Goal: Information Seeking & Learning: Understand process/instructions

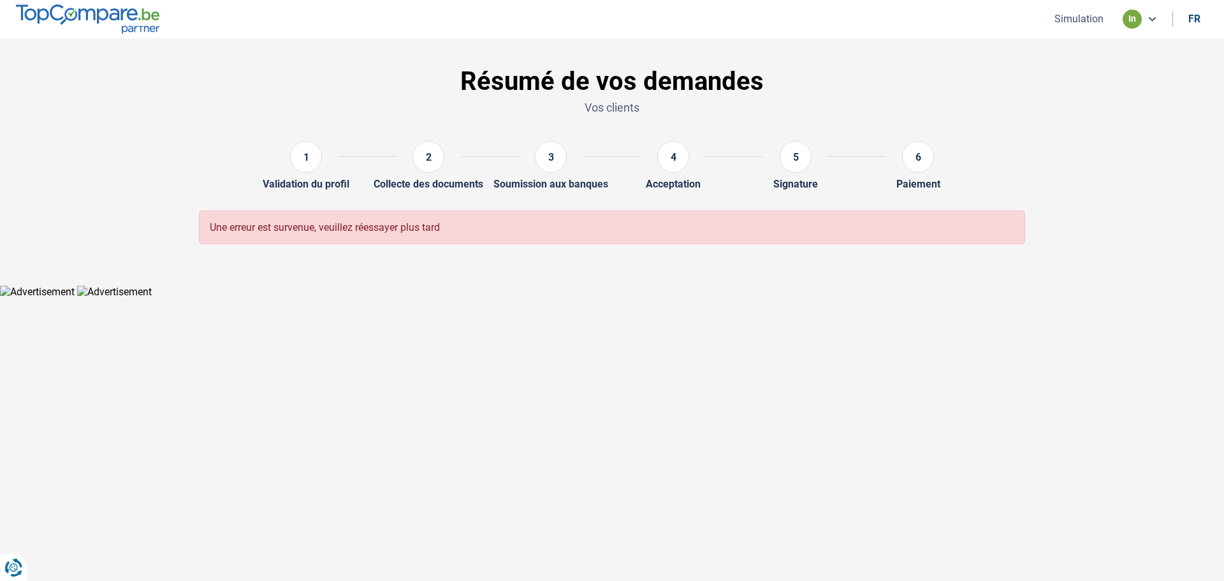
click at [1091, 21] on button "Simulation" at bounding box center [1079, 18] width 57 height 13
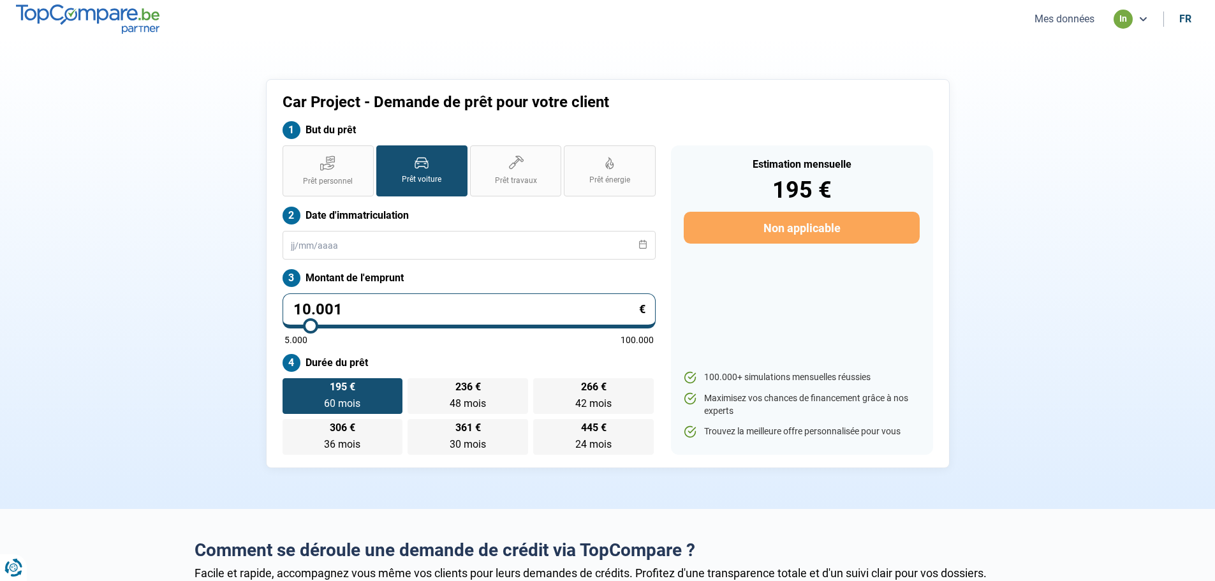
type input "11.000"
type input "11000"
type input "13.250"
type input "13250"
type input "14.750"
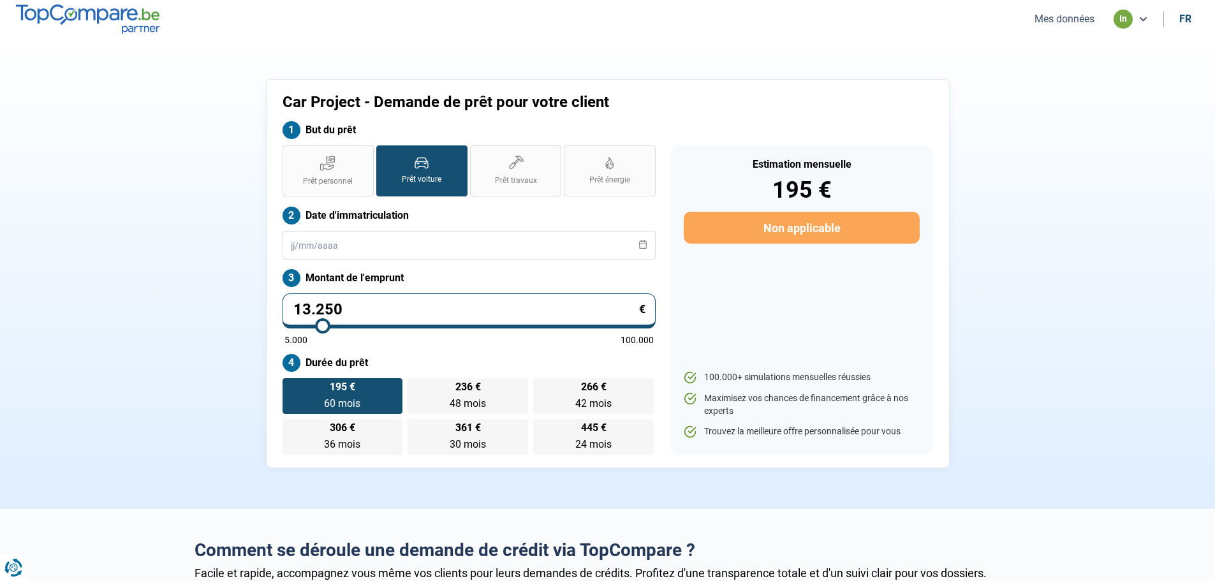
type input "14750"
type input "16.500"
type input "16500"
type input "18.500"
type input "18500"
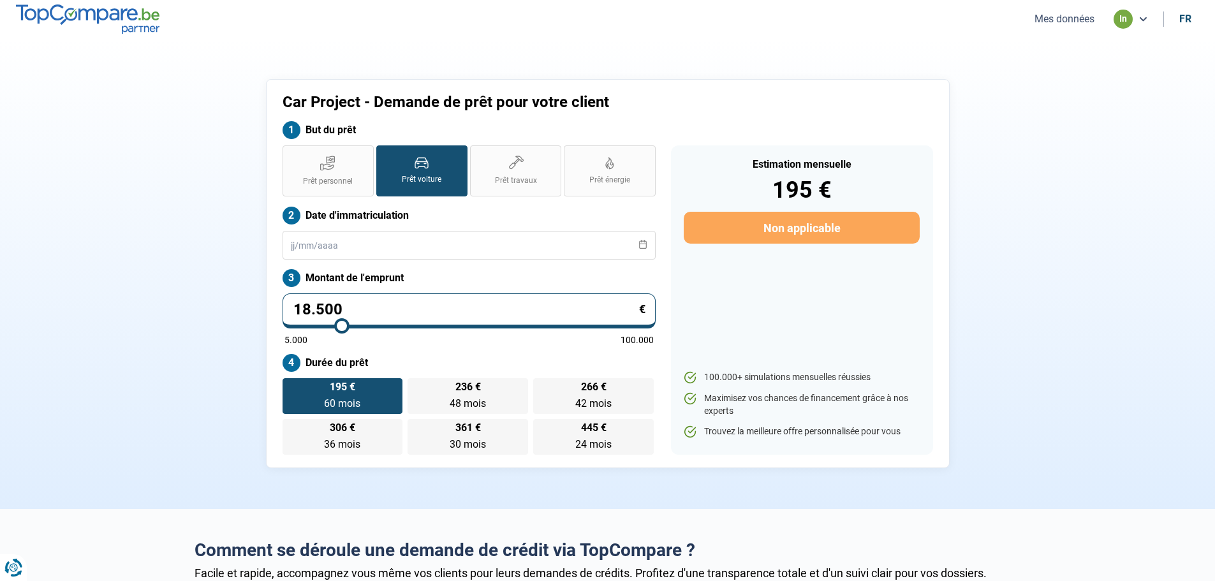
type input "19.750"
type input "19750"
type input "20.750"
type input "20750"
type input "21.750"
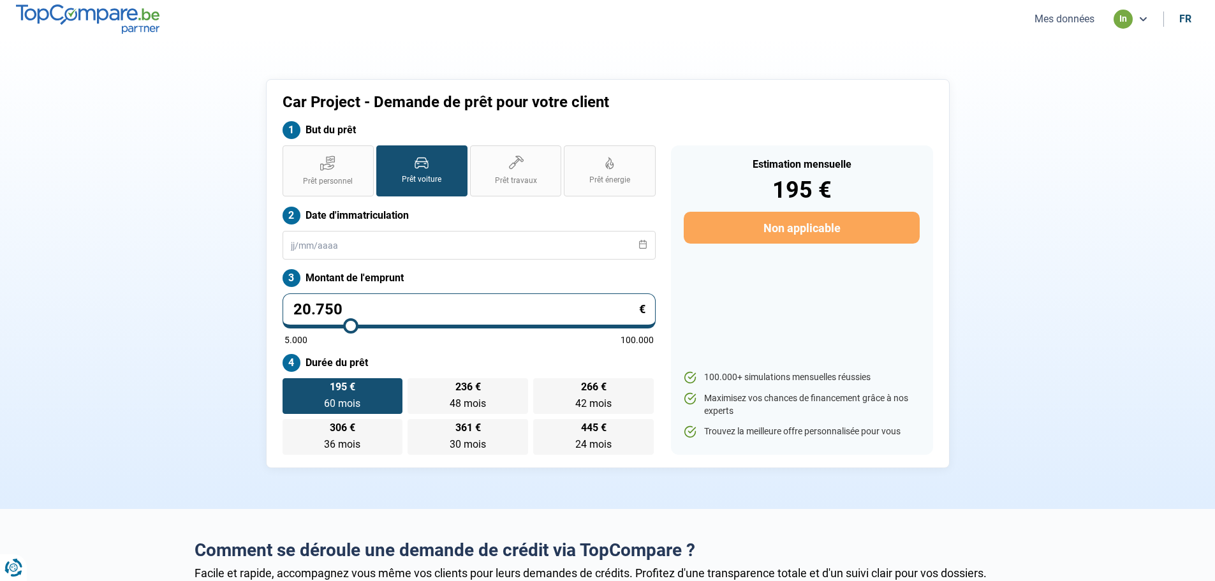
type input "21750"
type input "22.250"
type input "22250"
type input "22.500"
type input "22500"
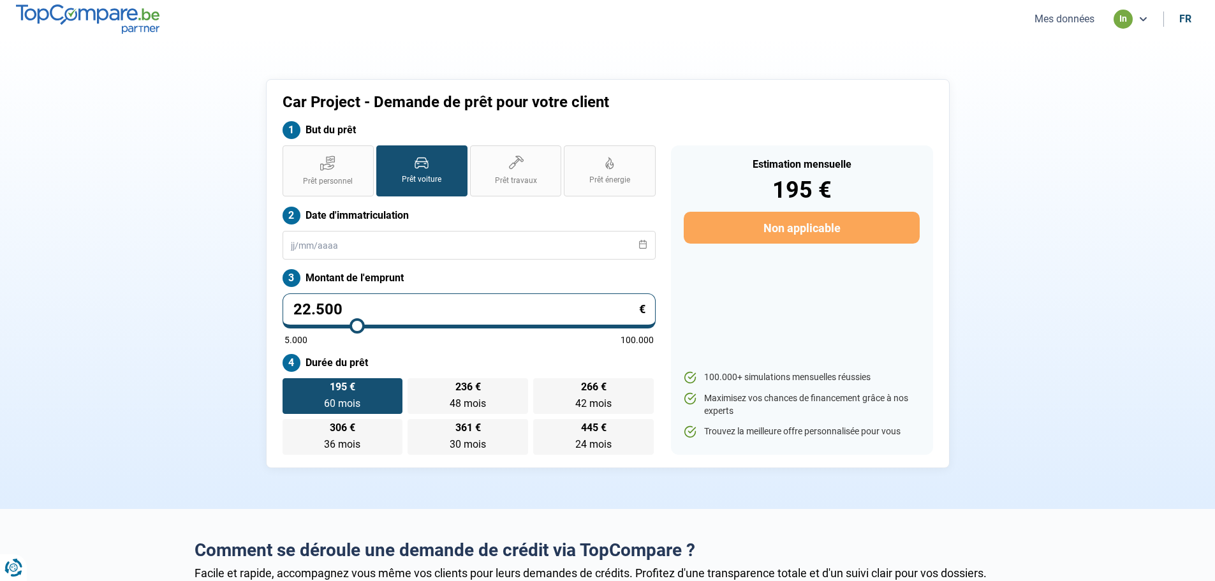
type input "23.000"
type input "23000"
type input "23.250"
type input "23250"
type input "23.500"
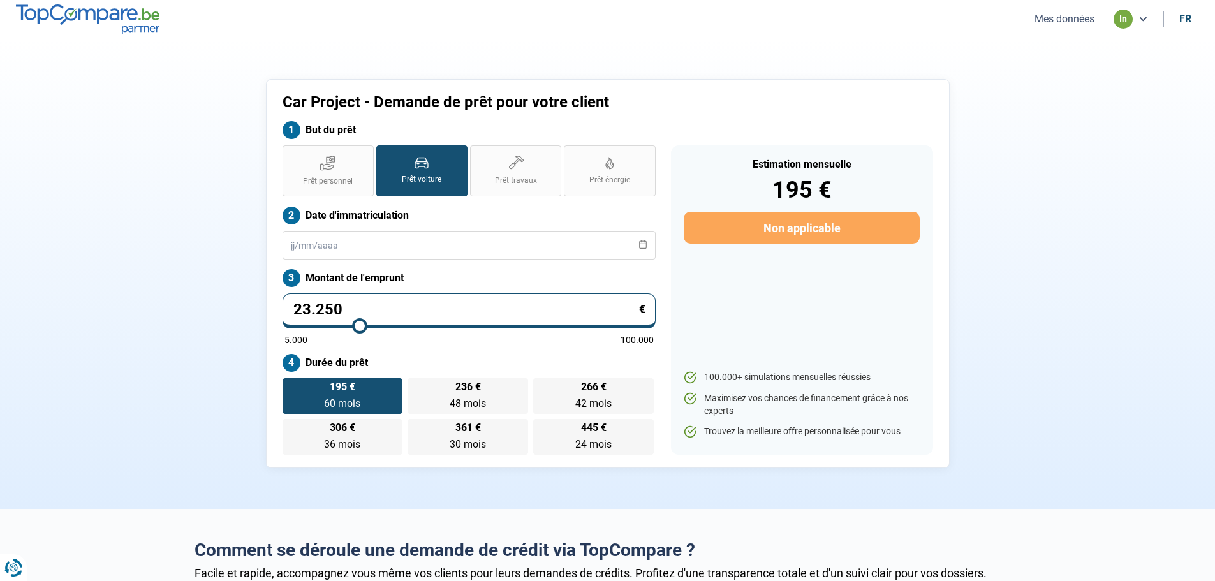
type input "23500"
type input "24.000"
type input "24000"
type input "24.250"
type input "24250"
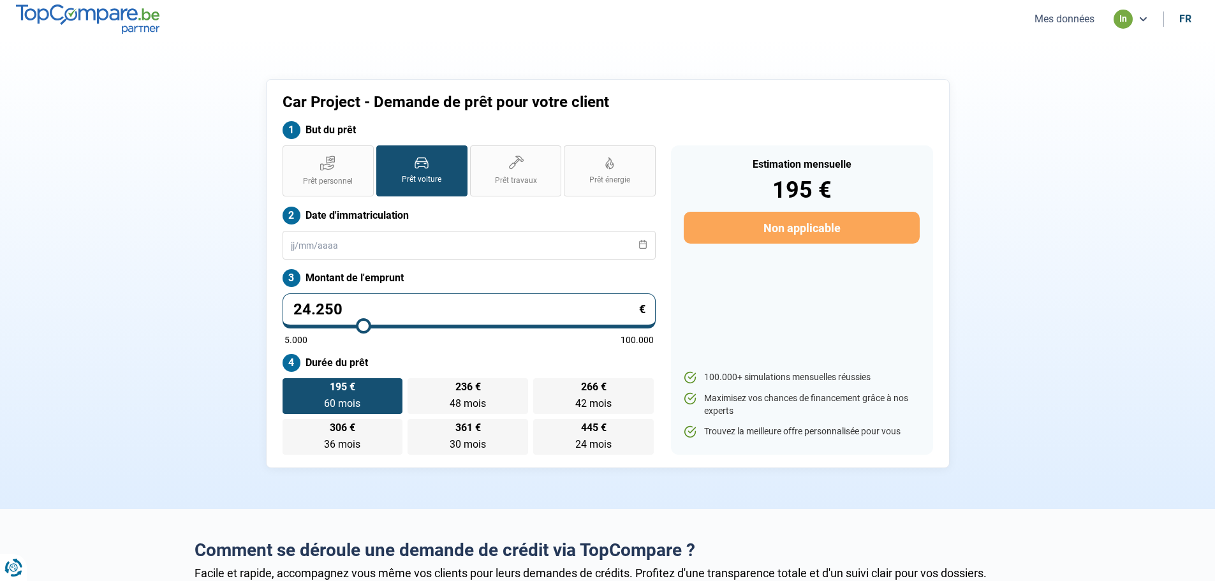
type input "25.250"
type input "25250"
type input "26.250"
type input "26250"
type input "26.750"
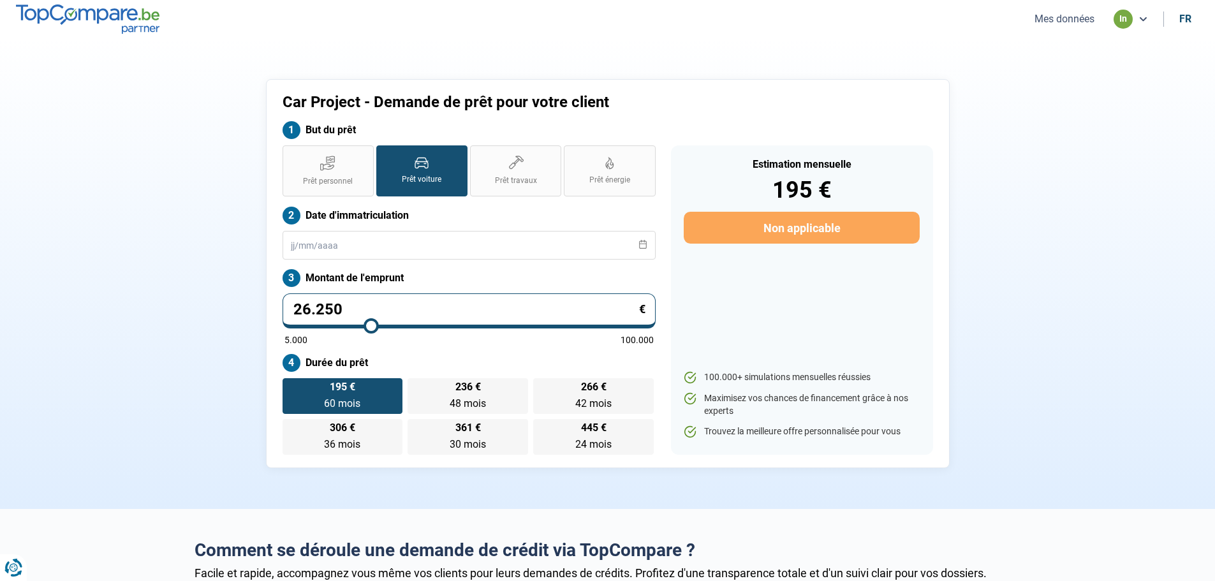
type input "26750"
type input "27.750"
type input "27750"
type input "28.000"
type input "28000"
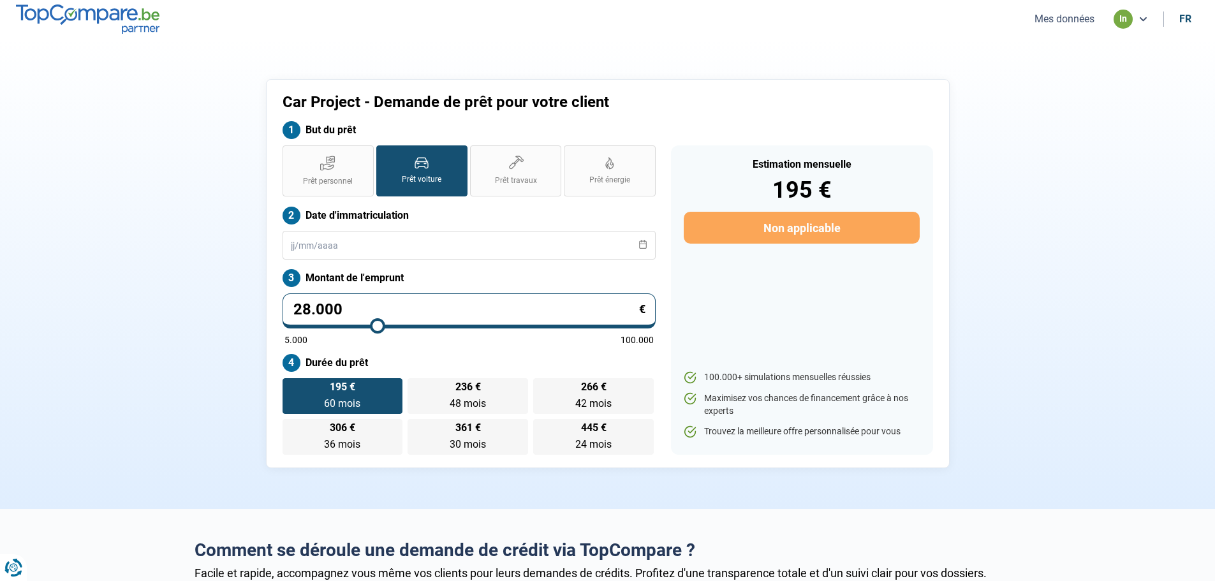
type input "28.250"
type input "28250"
type input "28.500"
type input "28500"
type input "28.750"
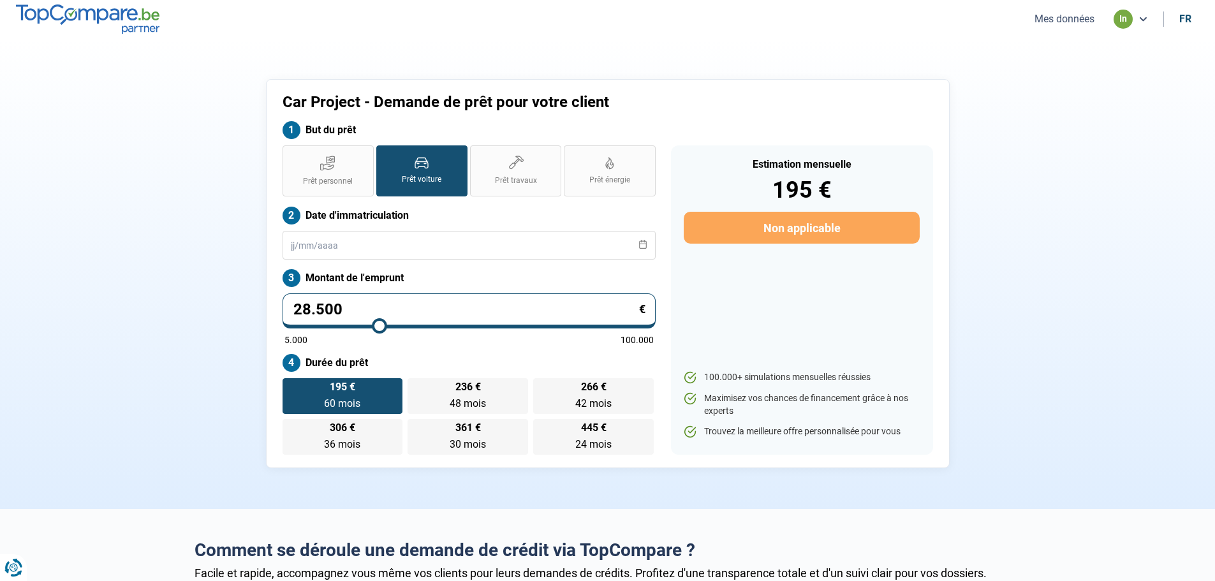
type input "28750"
type input "29.000"
type input "29000"
type input "29.250"
type input "29250"
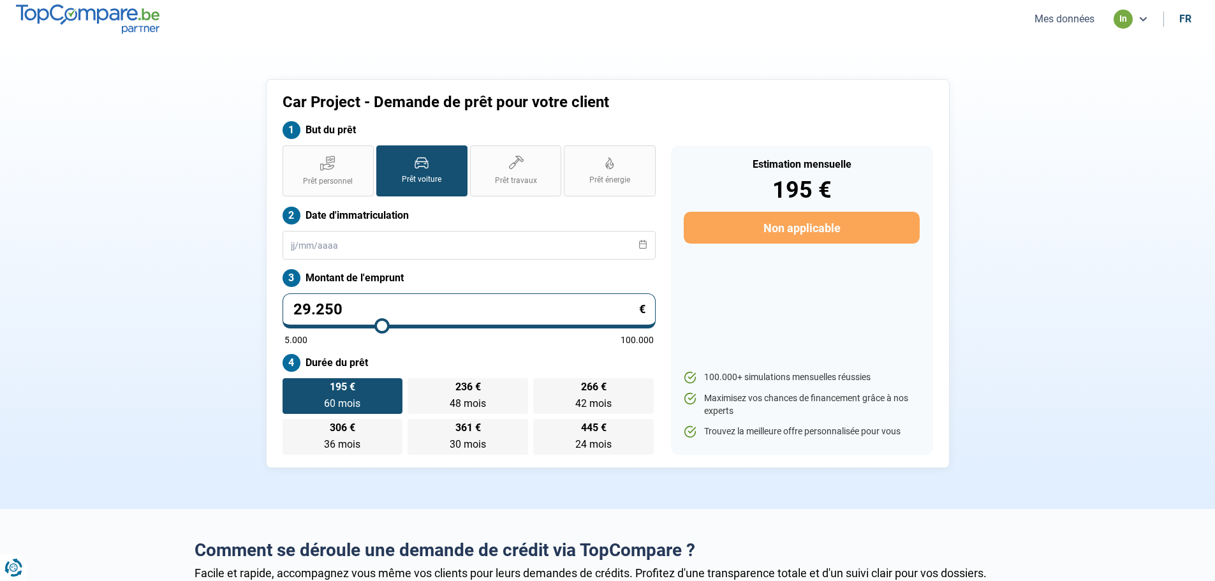
type input "29.500"
type input "29500"
type input "30.000"
type input "30000"
type input "30.250"
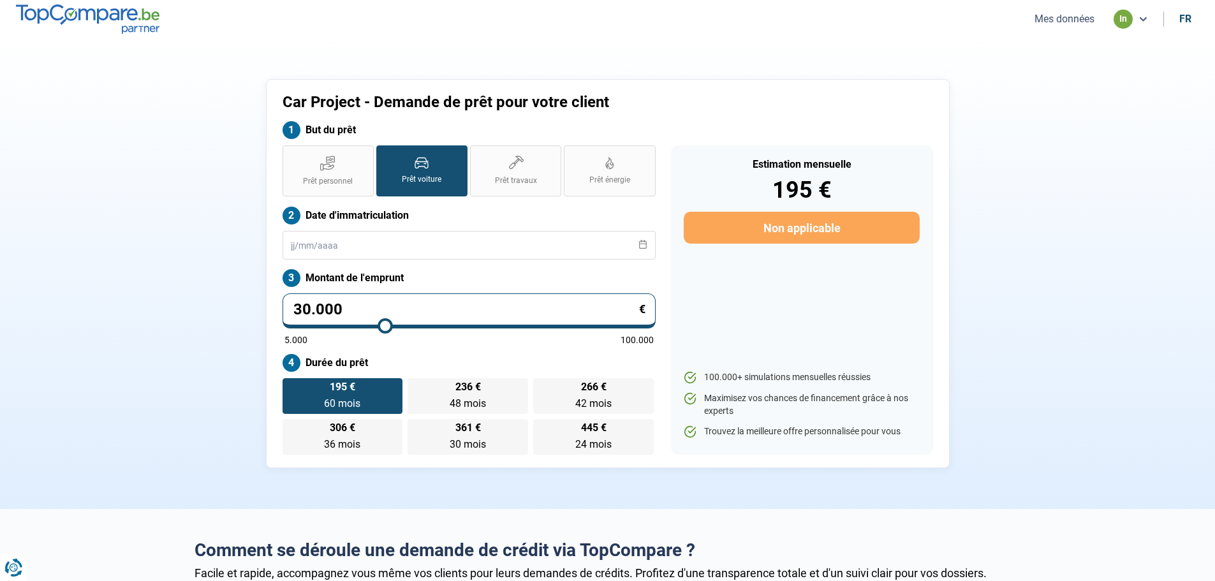
type input "30250"
type input "30.500"
type input "30500"
type input "30.750"
drag, startPoint x: 312, startPoint y: 326, endPoint x: 388, endPoint y: 316, distance: 76.6
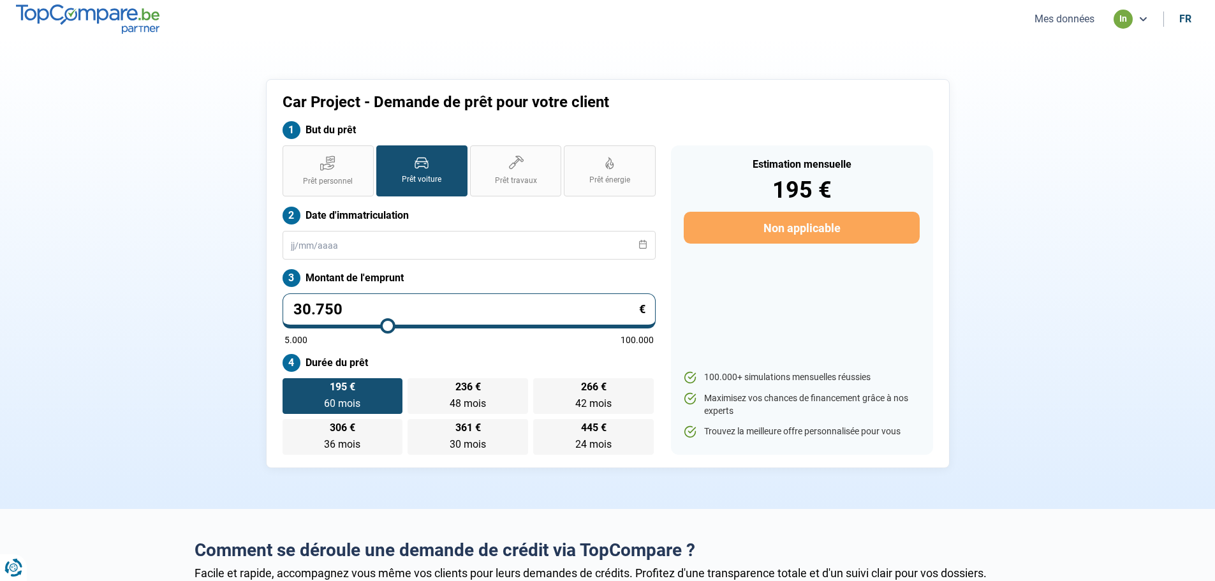
type input "30750"
click at [388, 325] on input "range" at bounding box center [468, 326] width 369 height 3
type input "31.000"
type input "31000"
type input "31.250"
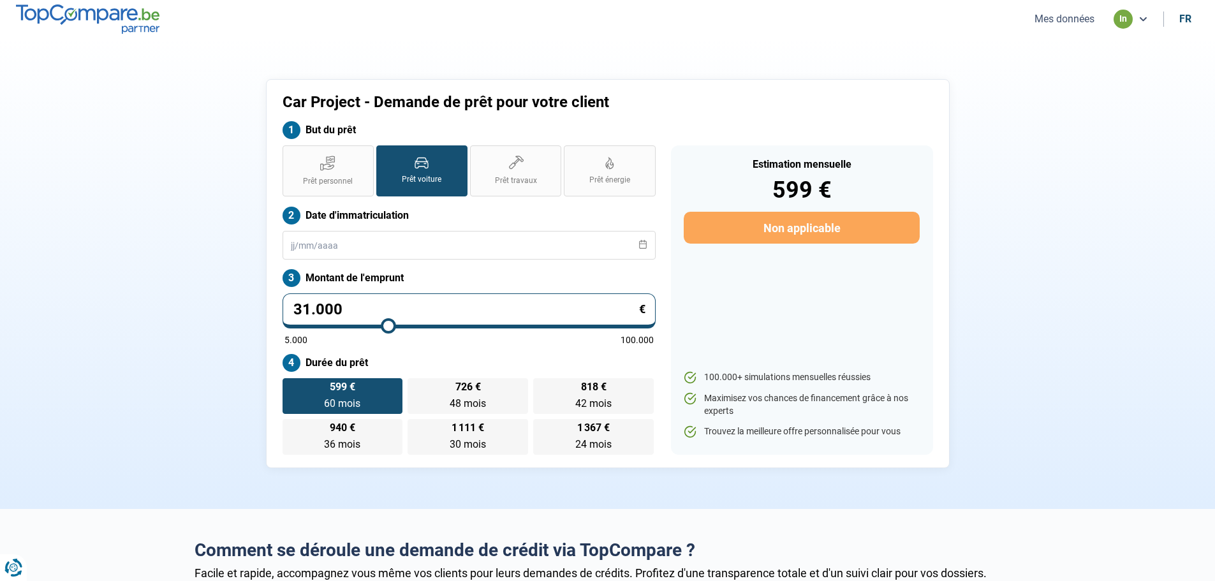
type input "31250"
type input "31.500"
type input "31500"
type input "31.750"
type input "31750"
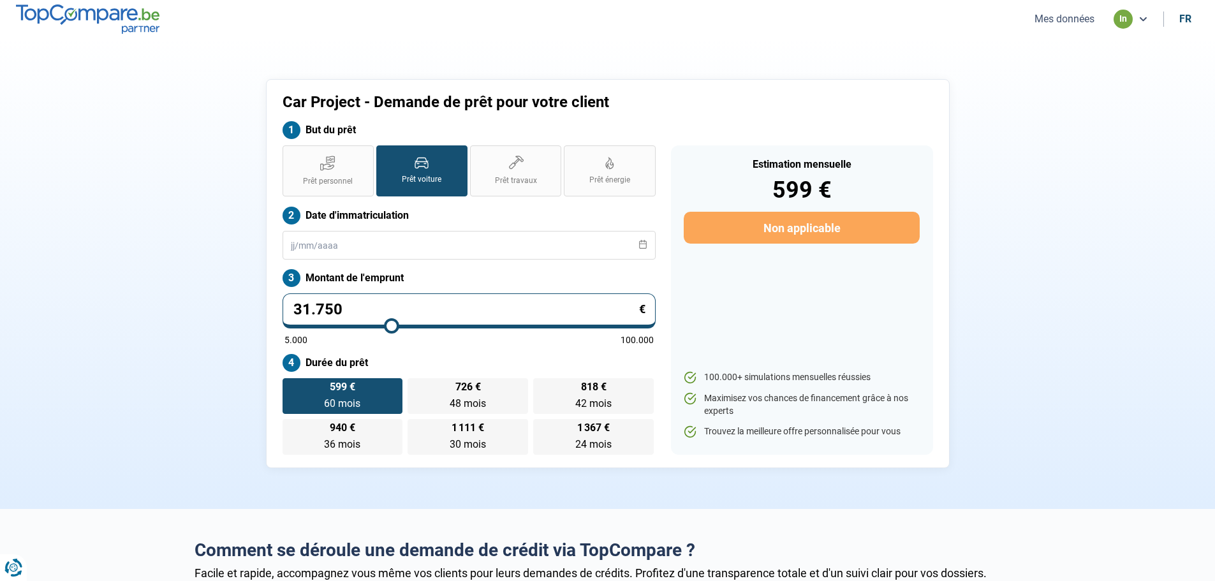
type input "32.250"
type input "32250"
type input "32.500"
type input "32500"
type input "33.250"
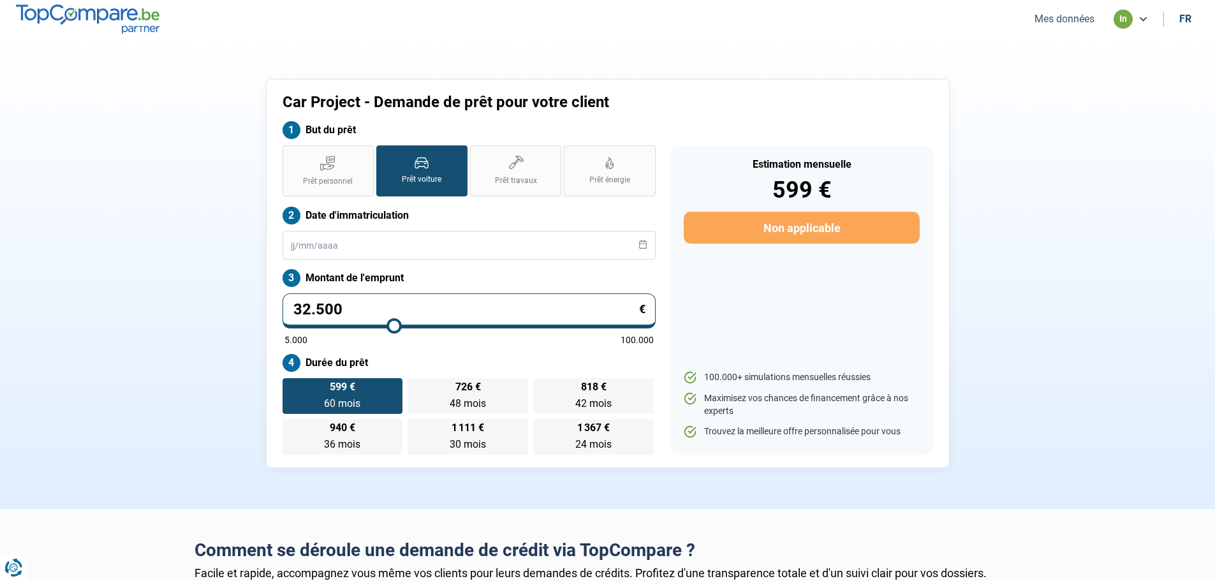
type input "33250"
type input "33.750"
type input "33750"
type input "34.250"
type input "34250"
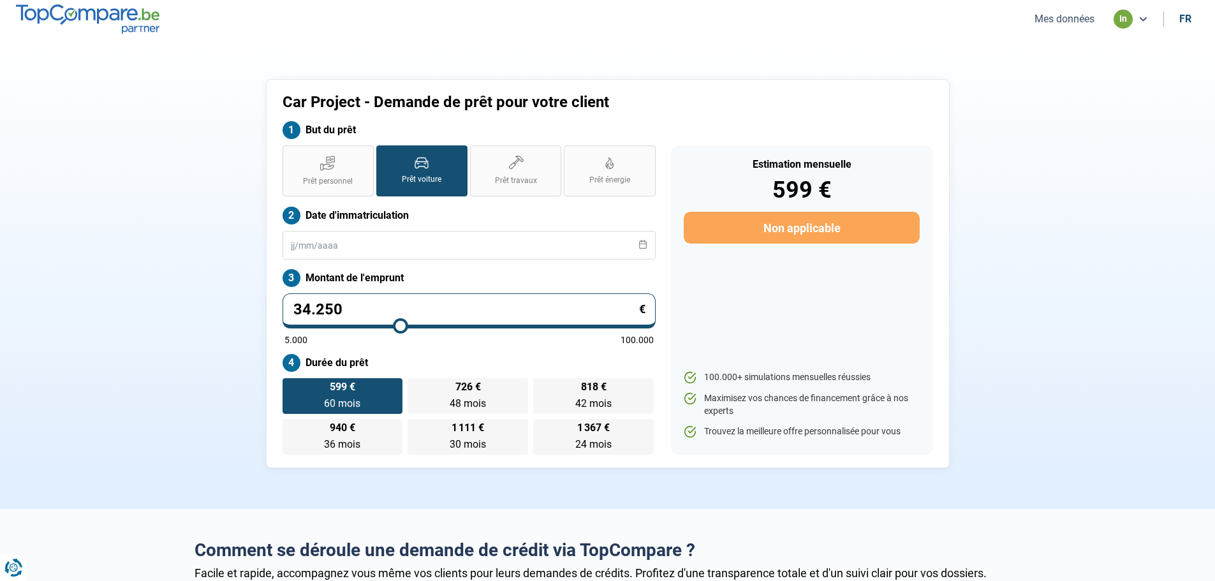
type input "34.750"
type input "34750"
type input "35.000"
type input "35000"
type input "35.500"
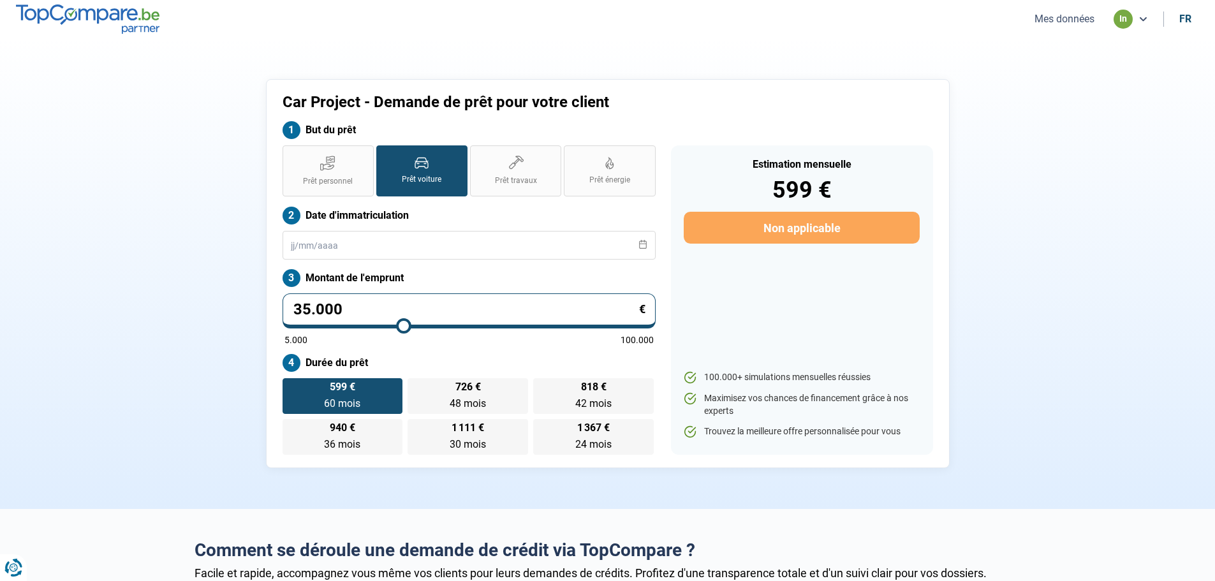
type input "35500"
type input "35.750"
type input "35750"
type input "36.000"
type input "36000"
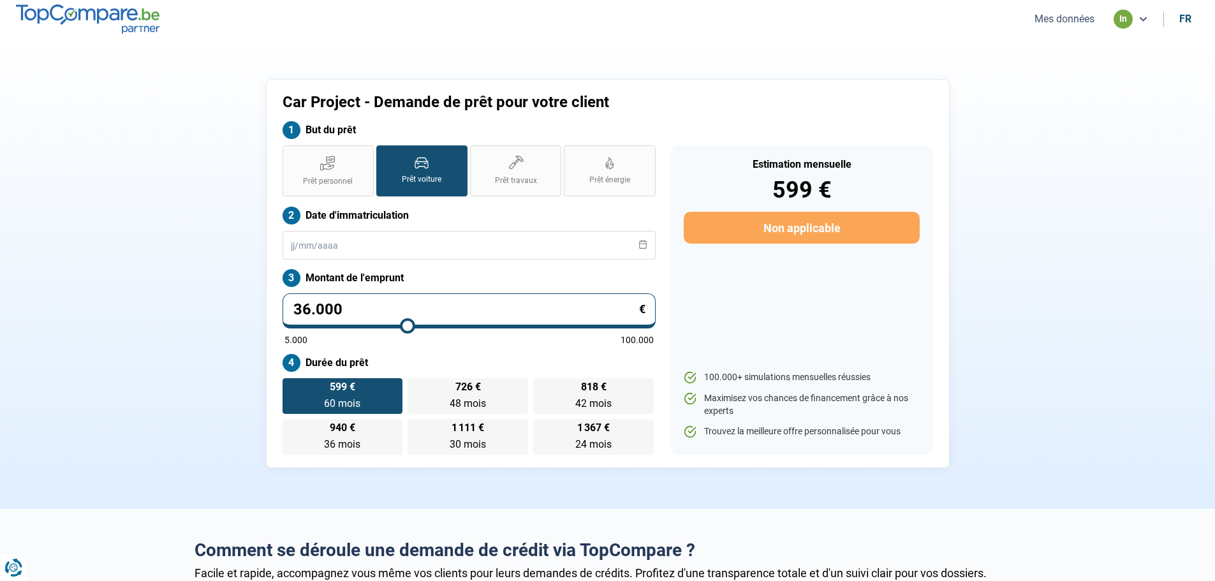
type input "36.250"
type input "36250"
type input "36.500"
drag, startPoint x: 388, startPoint y: 328, endPoint x: 409, endPoint y: 328, distance: 21.0
type input "36500"
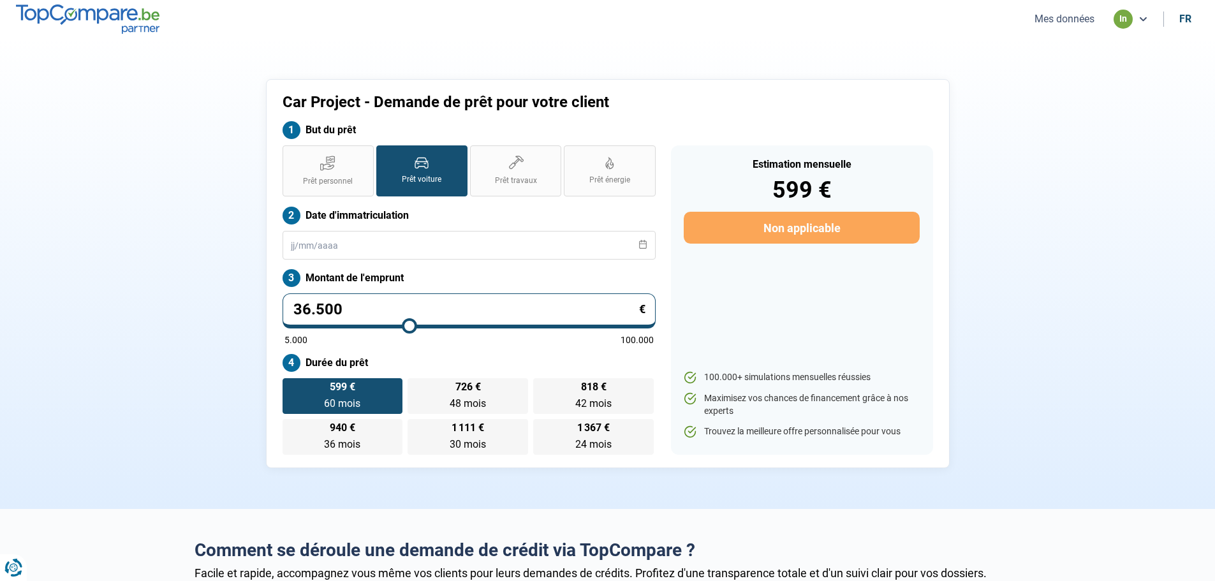
click at [409, 327] on input "range" at bounding box center [468, 326] width 369 height 3
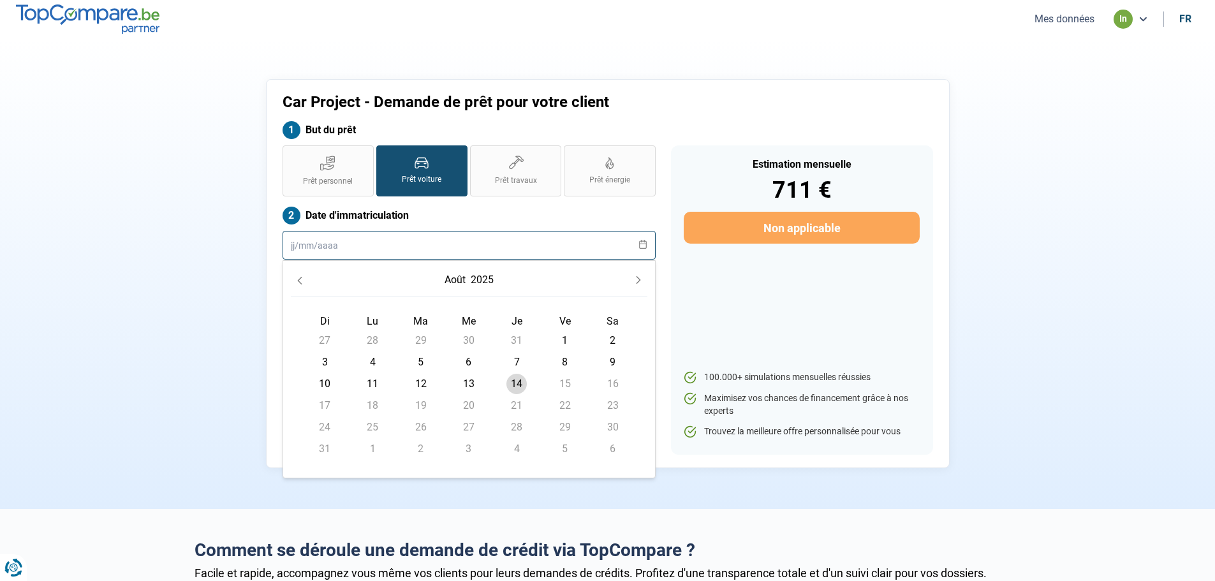
click at [381, 248] on input "text" at bounding box center [468, 245] width 373 height 29
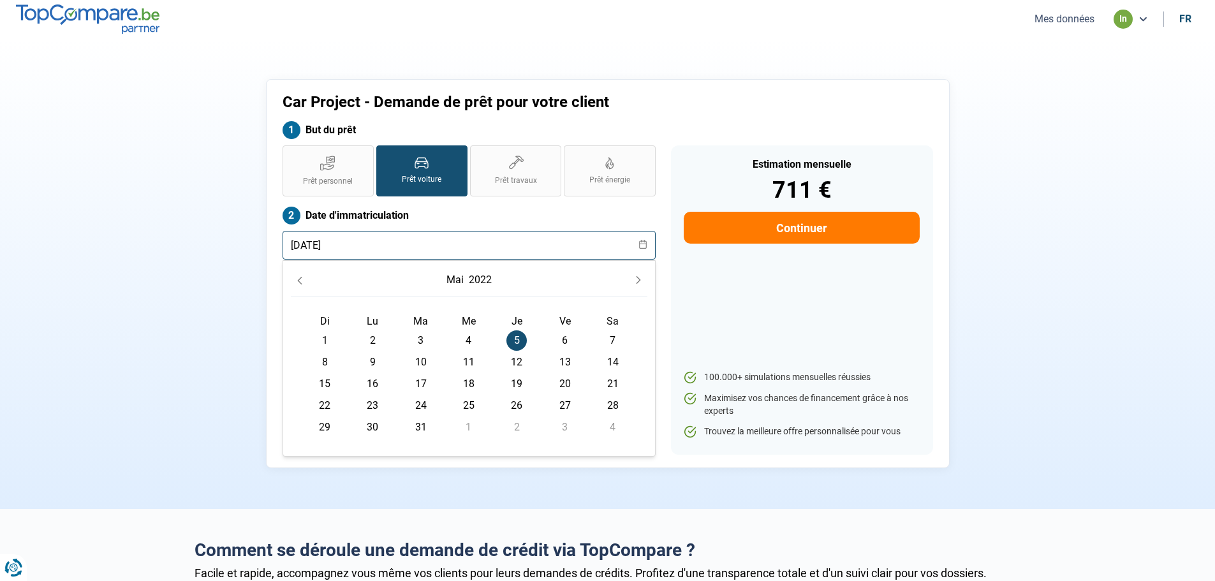
type input "[DATE]"
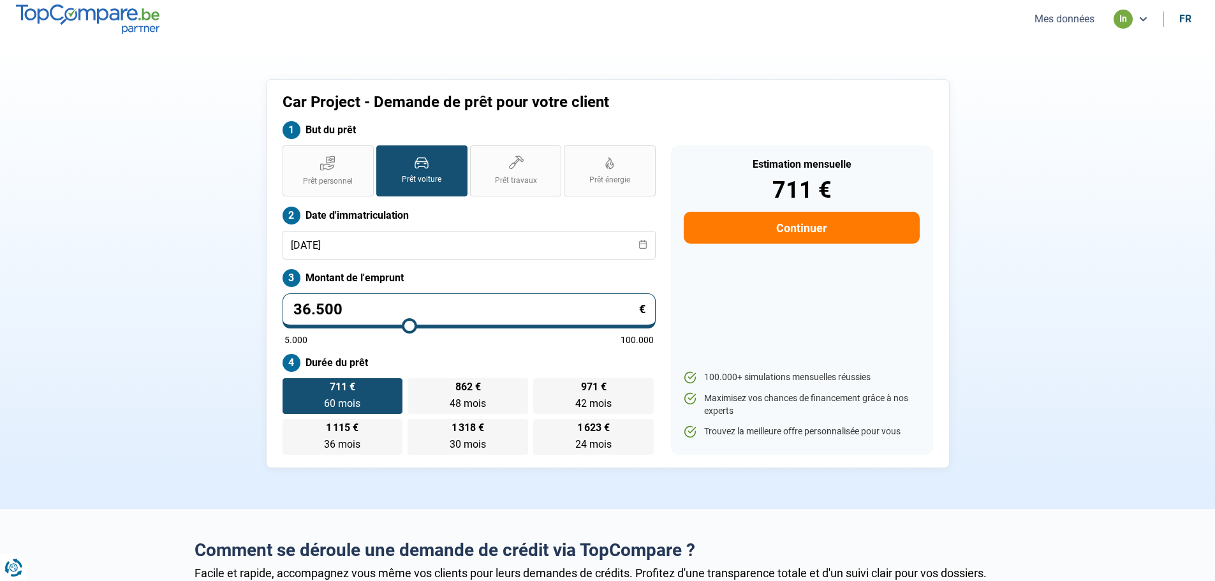
click at [465, 212] on label "Date d'immatriculation" at bounding box center [468, 216] width 373 height 18
type input "35.500"
type input "35500"
type input "34.500"
type input "34500"
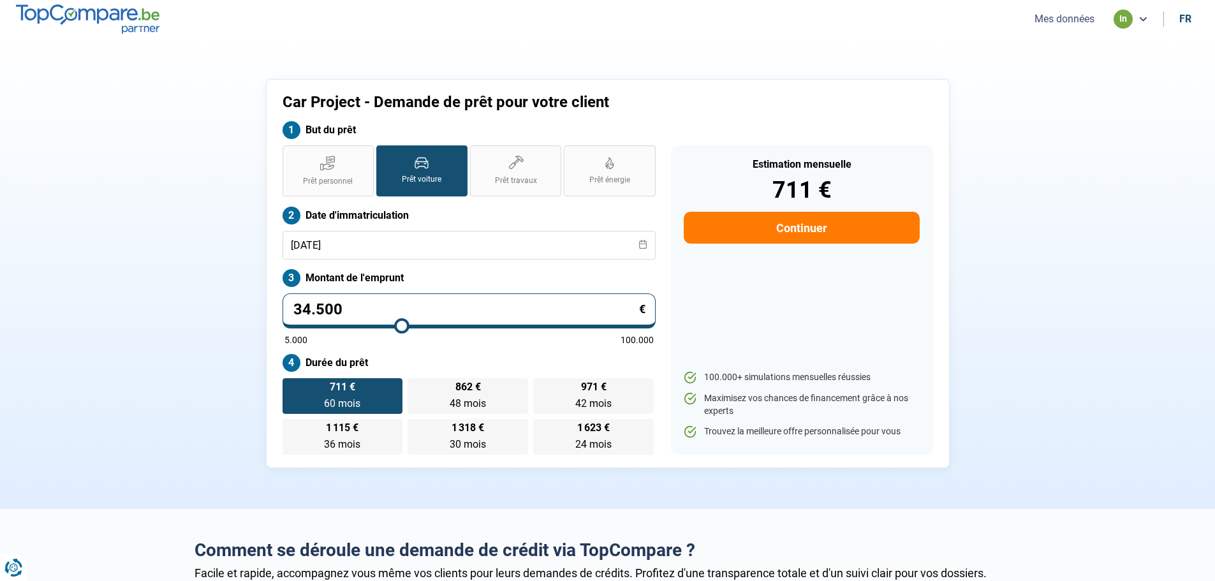
type input "33.250"
type input "33250"
type input "32.500"
type input "32500"
type input "31.500"
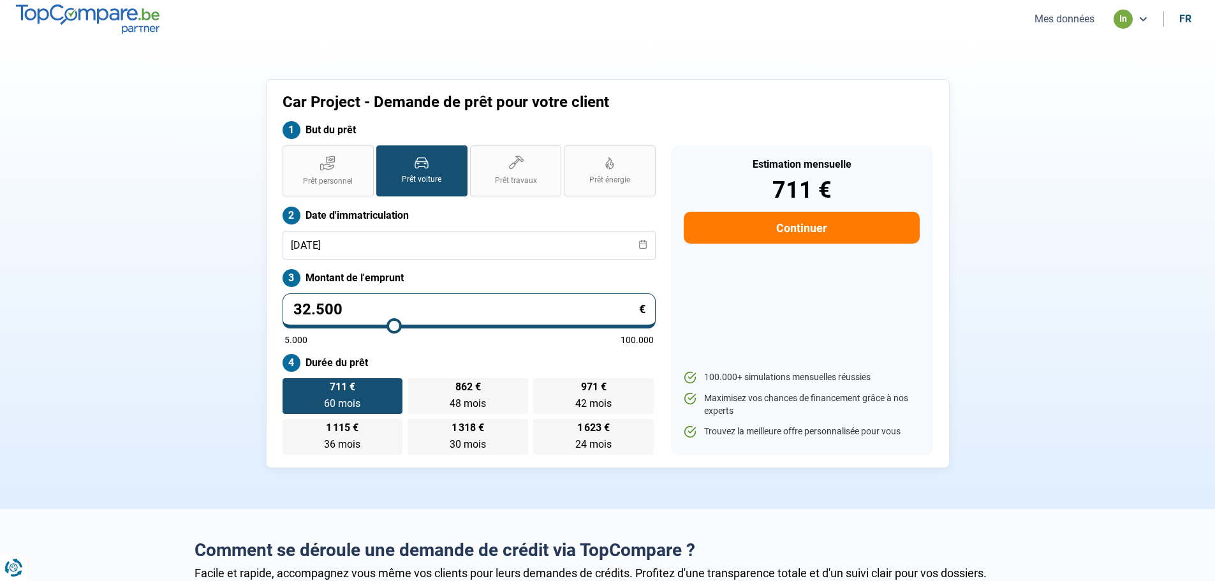
type input "31500"
type input "30.250"
type input "30250"
type input "29.250"
type input "29250"
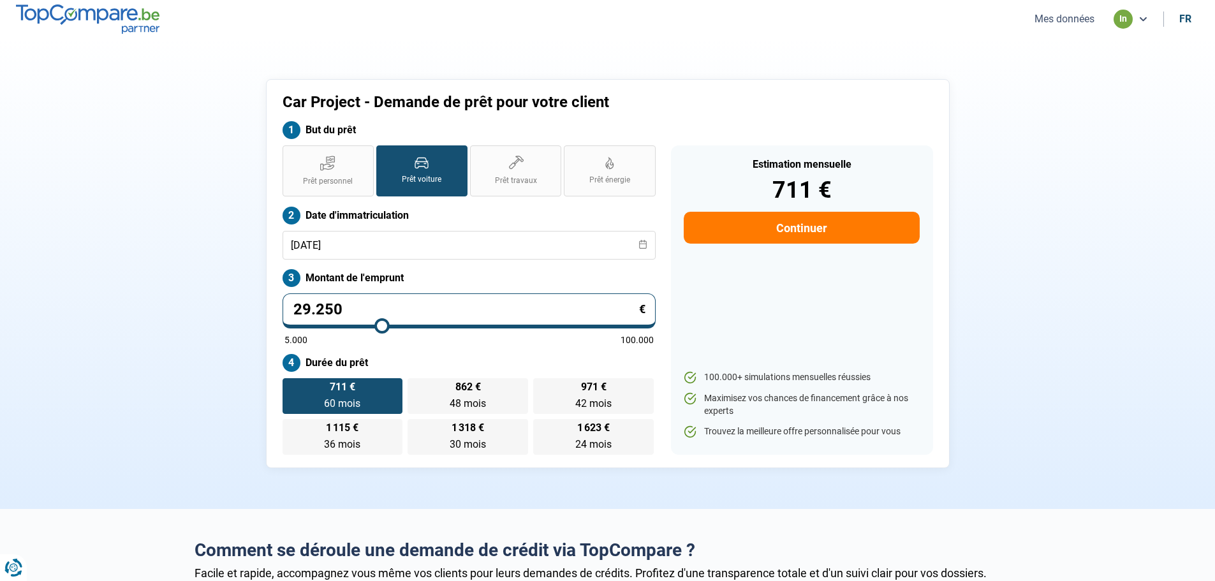
type input "28.500"
type input "28500"
type input "27.750"
type input "27750"
type input "26.750"
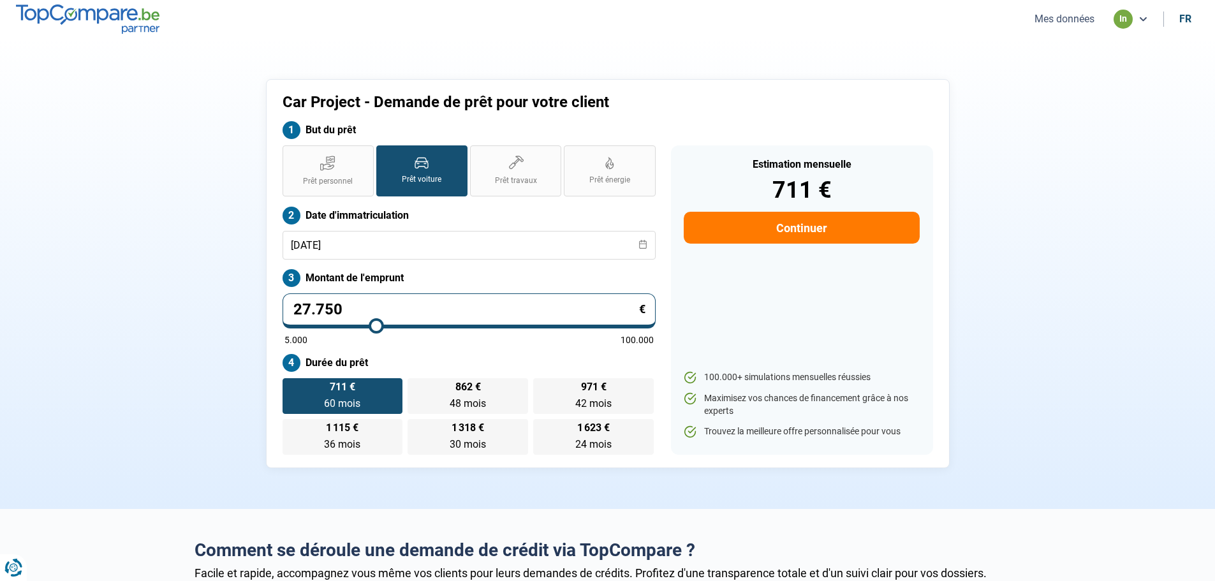
type input "26750"
type input "26.250"
type input "26250"
type input "25.750"
type input "25750"
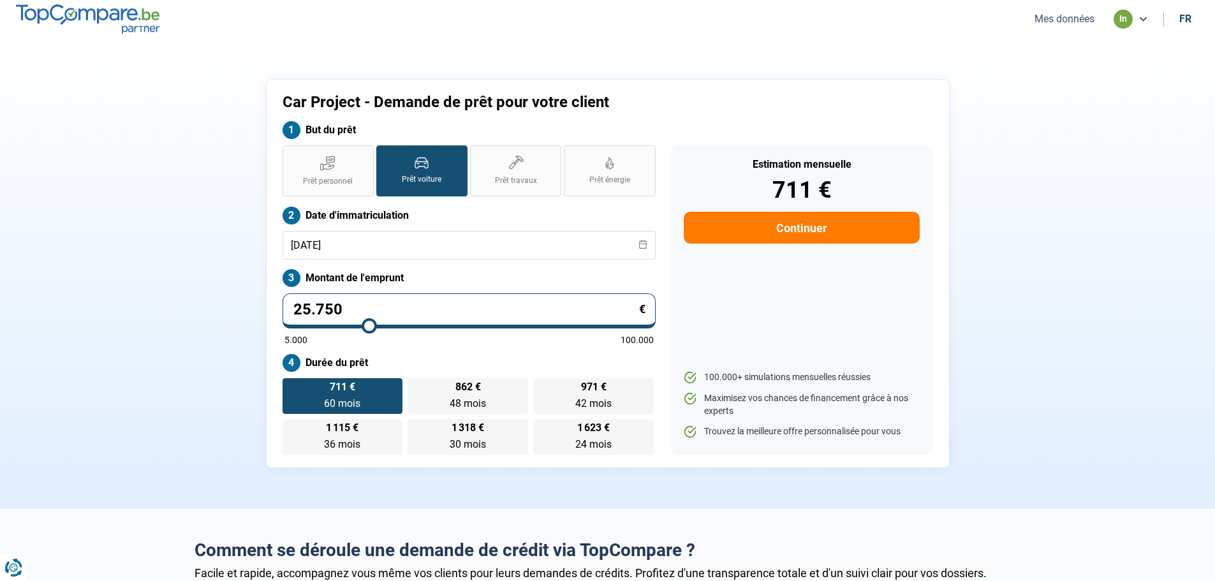
type input "25.250"
type input "25250"
type input "25.000"
type input "25000"
type input "24.750"
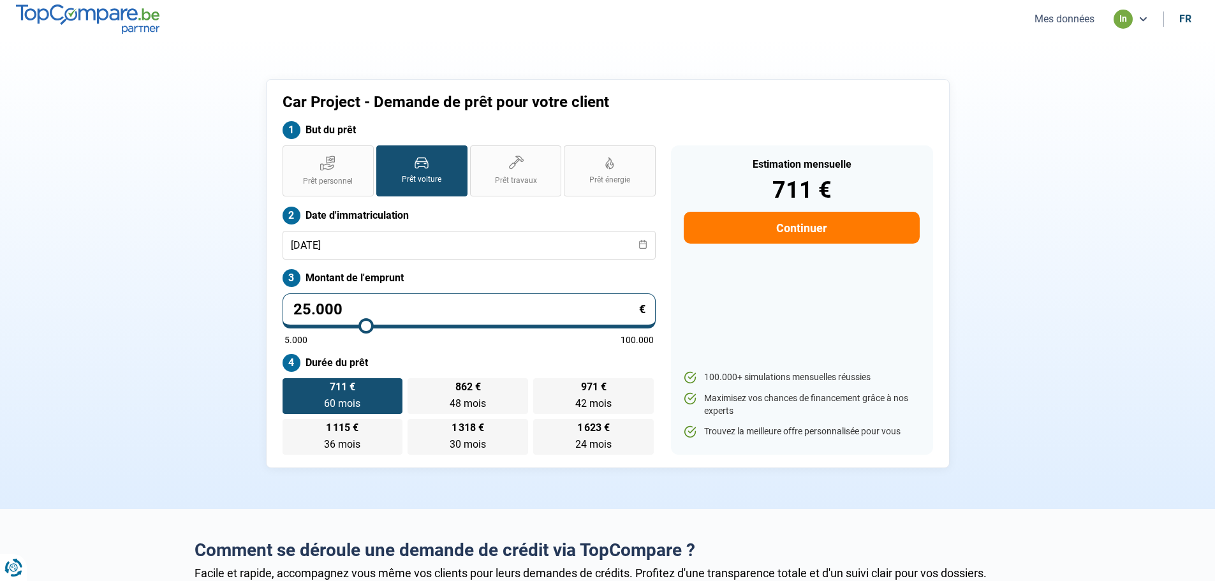
type input "24750"
type input "24.500"
type input "24500"
type input "24.250"
type input "24250"
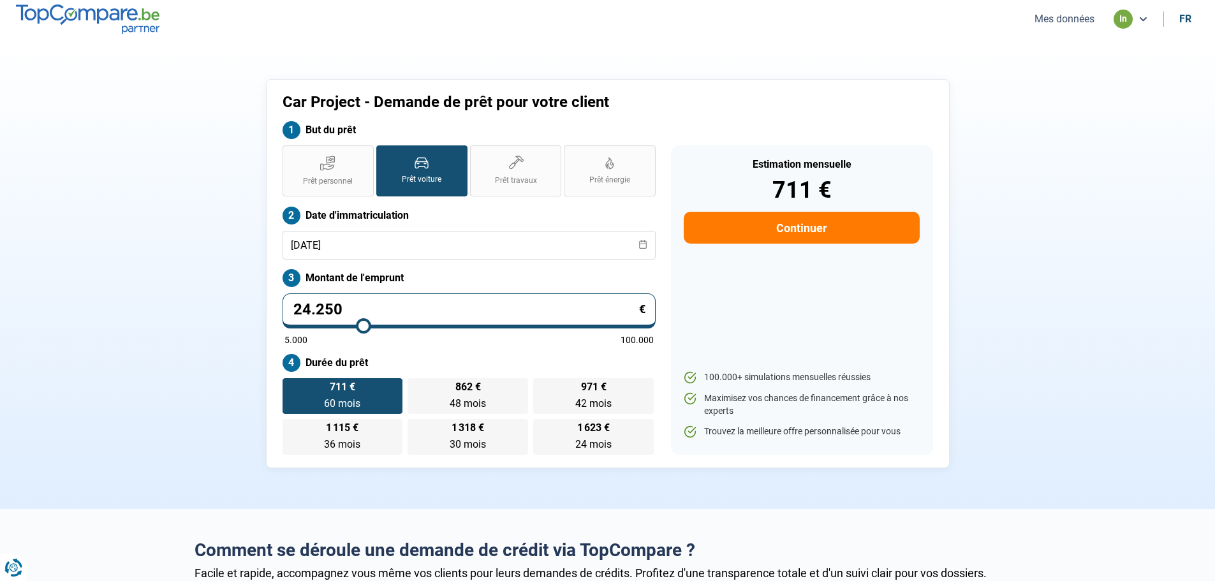
type input "24.000"
type input "24000"
type input "23.750"
type input "23750"
type input "23.500"
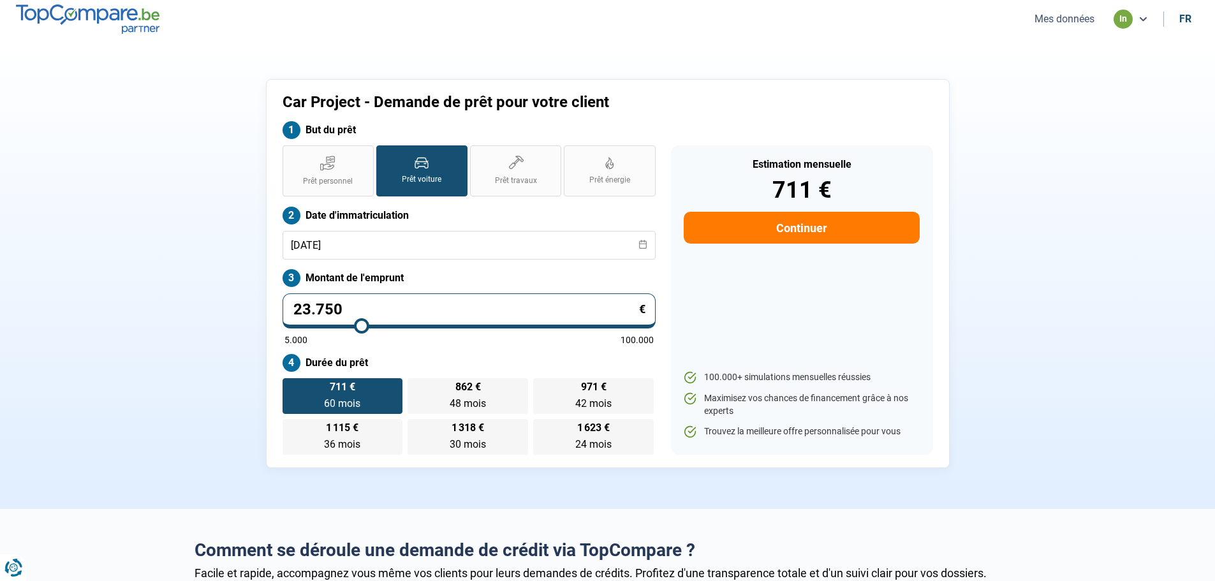
type input "23500"
type input "22.500"
type input "22500"
type input "21.250"
type input "21250"
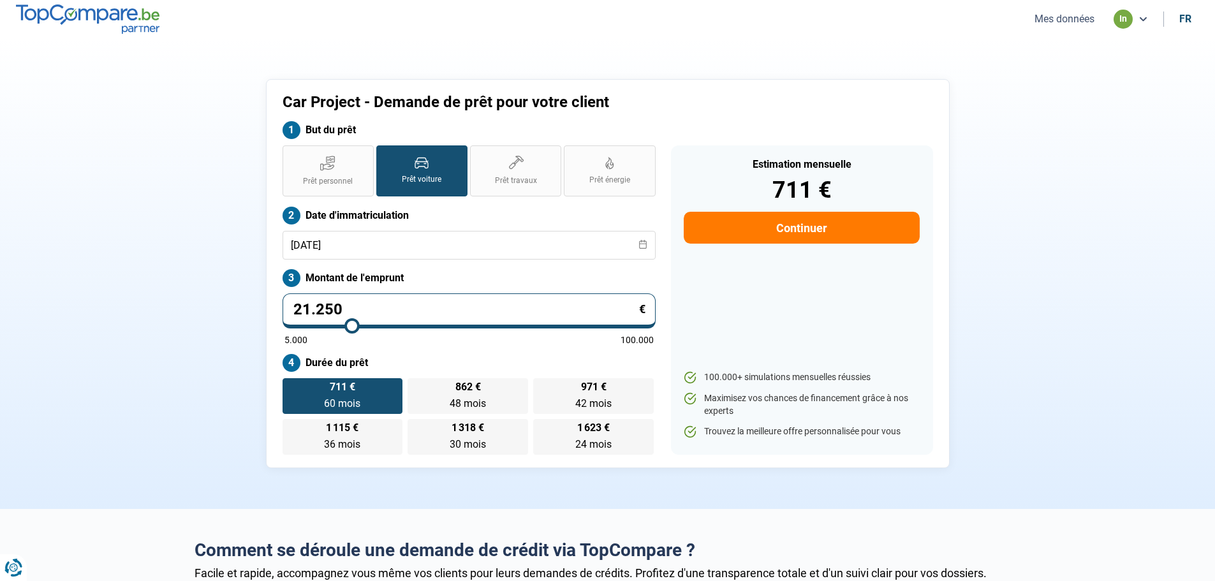
type input "20.750"
type input "20750"
type input "20.250"
type input "20250"
type input "19.750"
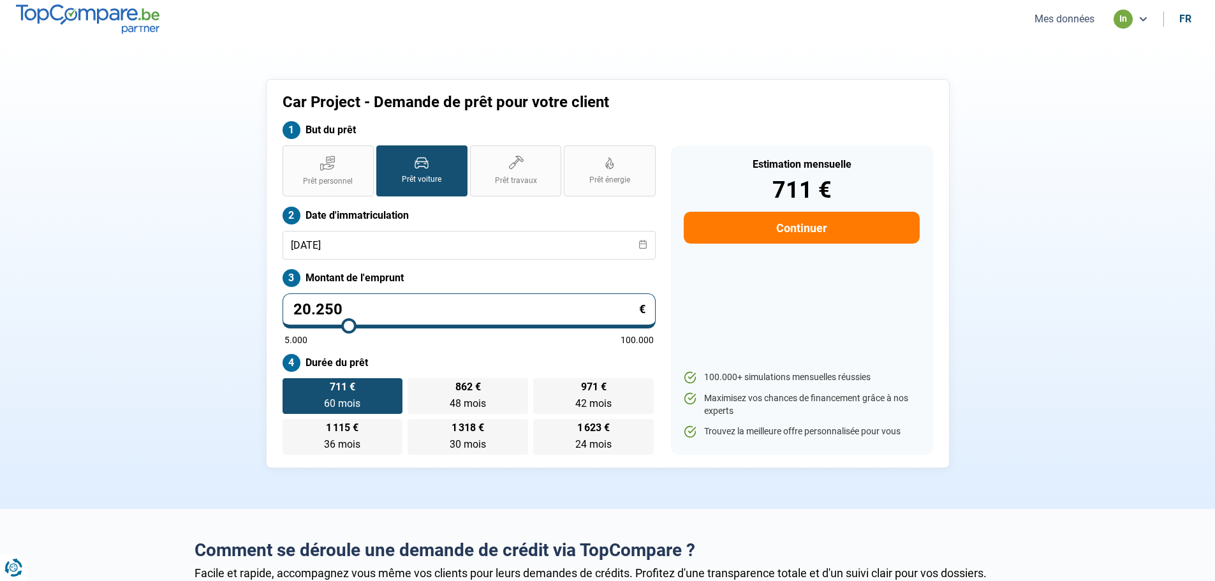
type input "19750"
type input "19.250"
type input "19250"
type input "19.000"
type input "19000"
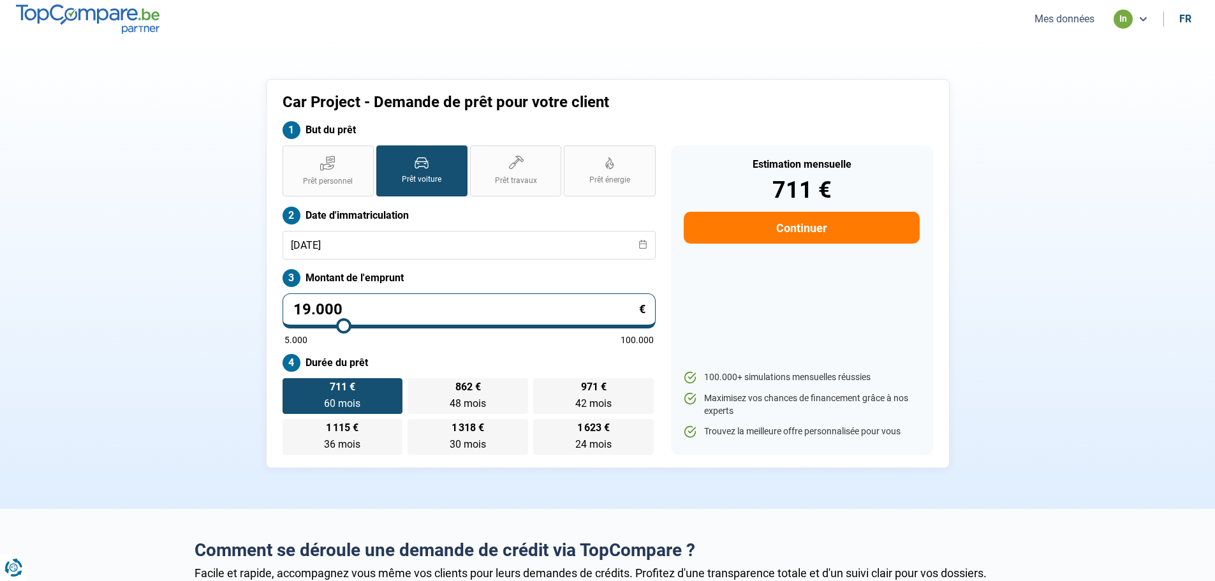
type input "18.750"
type input "18750"
type input "18.500"
type input "18500"
type input "18.000"
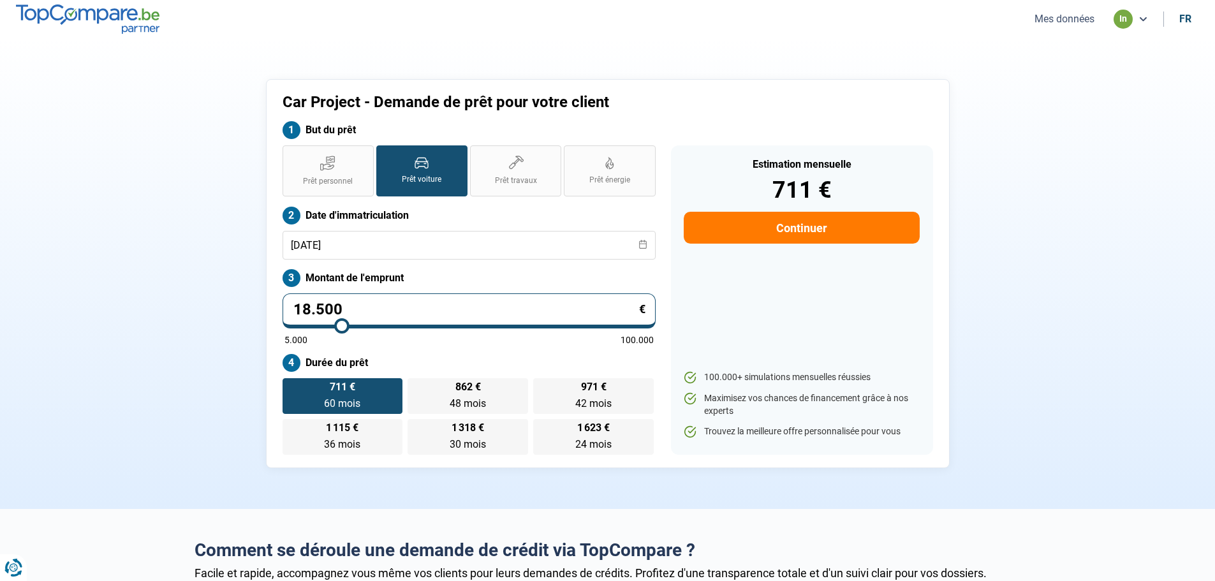
type input "18000"
type input "17.500"
type input "17500"
type input "16.500"
type input "16500"
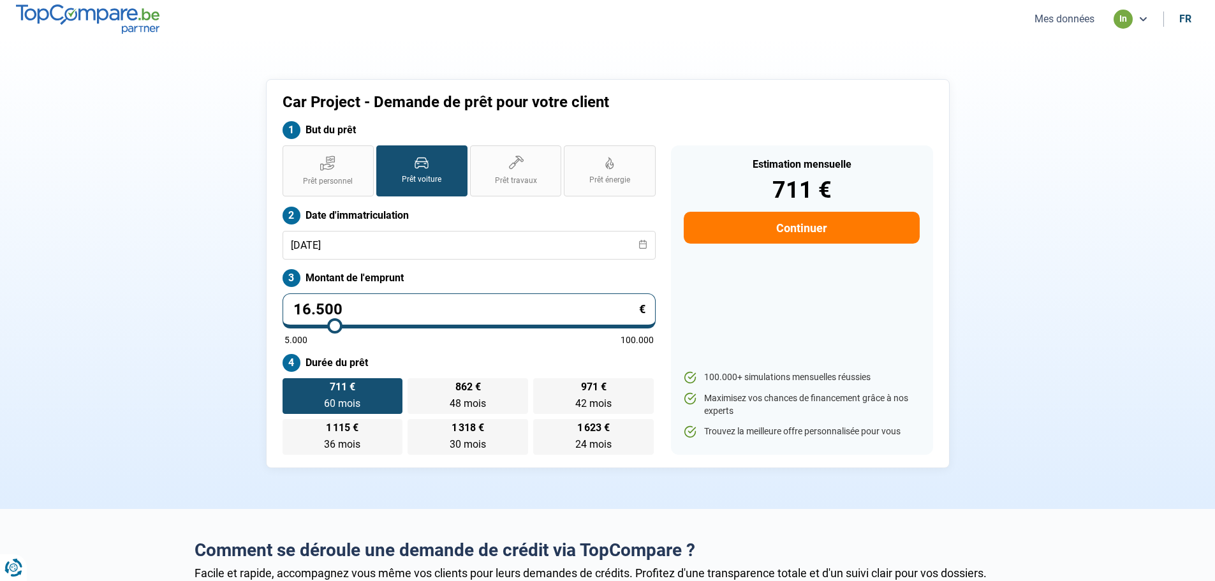
type input "14.000"
type input "14000"
type input "13.000"
type input "13000"
type input "11.000"
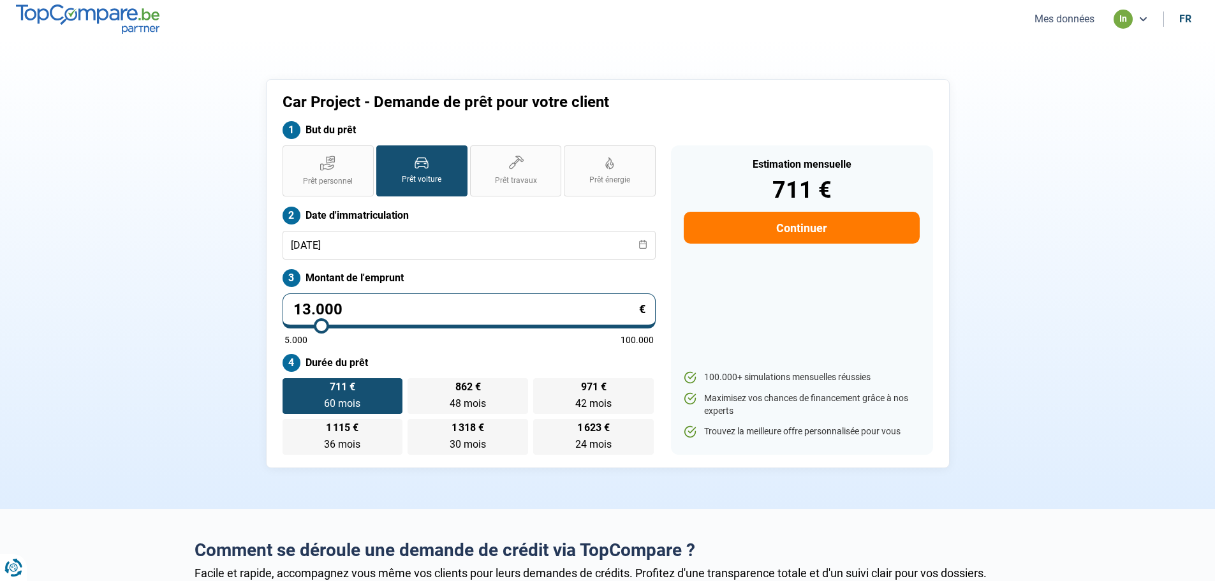
type input "11000"
type input "8.750"
type input "8750"
type input "7.750"
type input "7750"
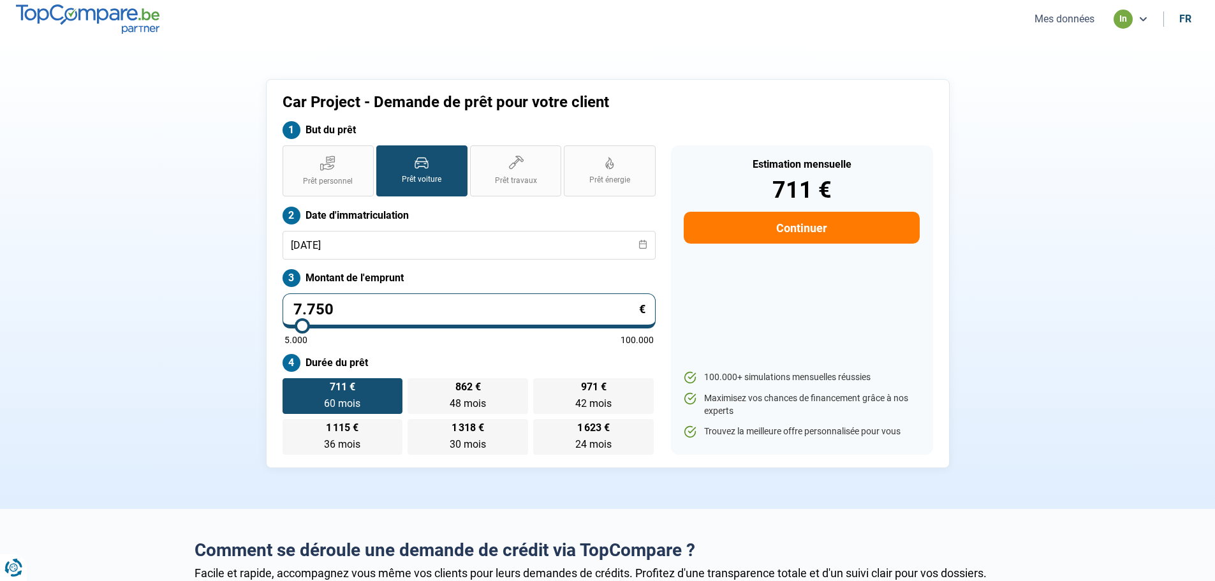
type input "6.750"
type input "6750"
type input "5.750"
type input "5750"
type input "5.250"
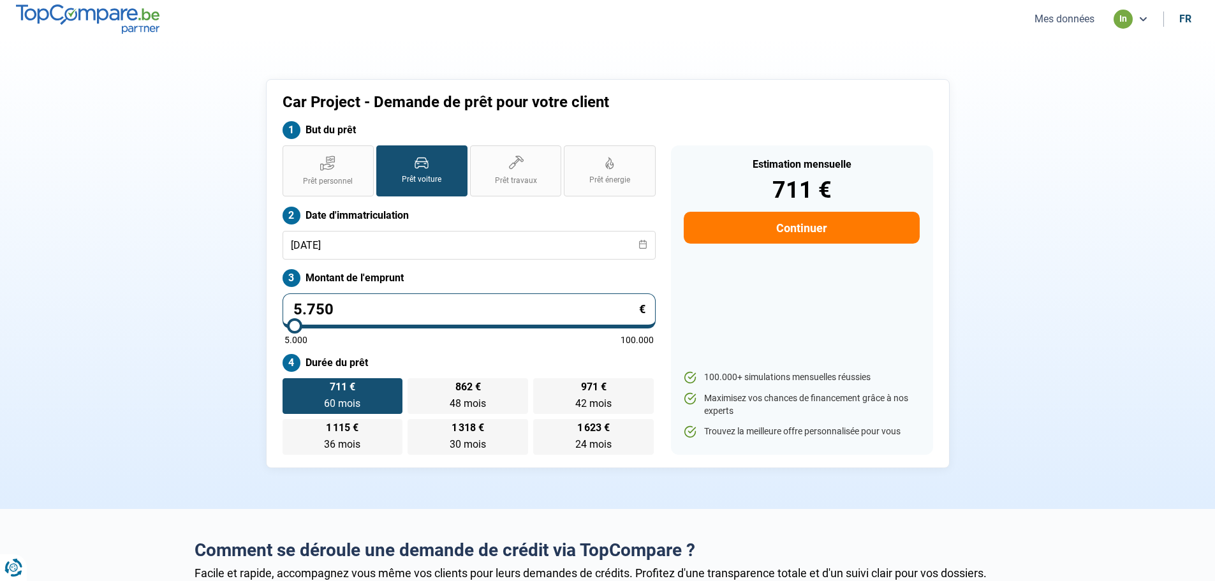
type input "5250"
type input "5.000"
drag, startPoint x: 410, startPoint y: 329, endPoint x: 281, endPoint y: 332, distance: 129.5
type input "5000"
click at [284, 327] on input "range" at bounding box center [468, 326] width 369 height 3
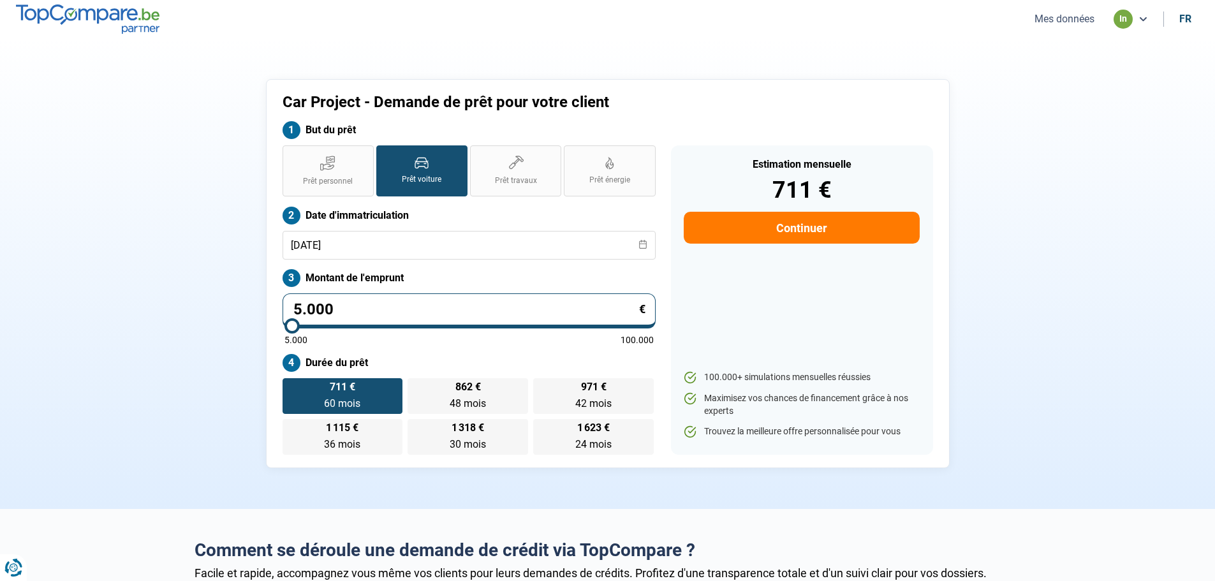
radio input "true"
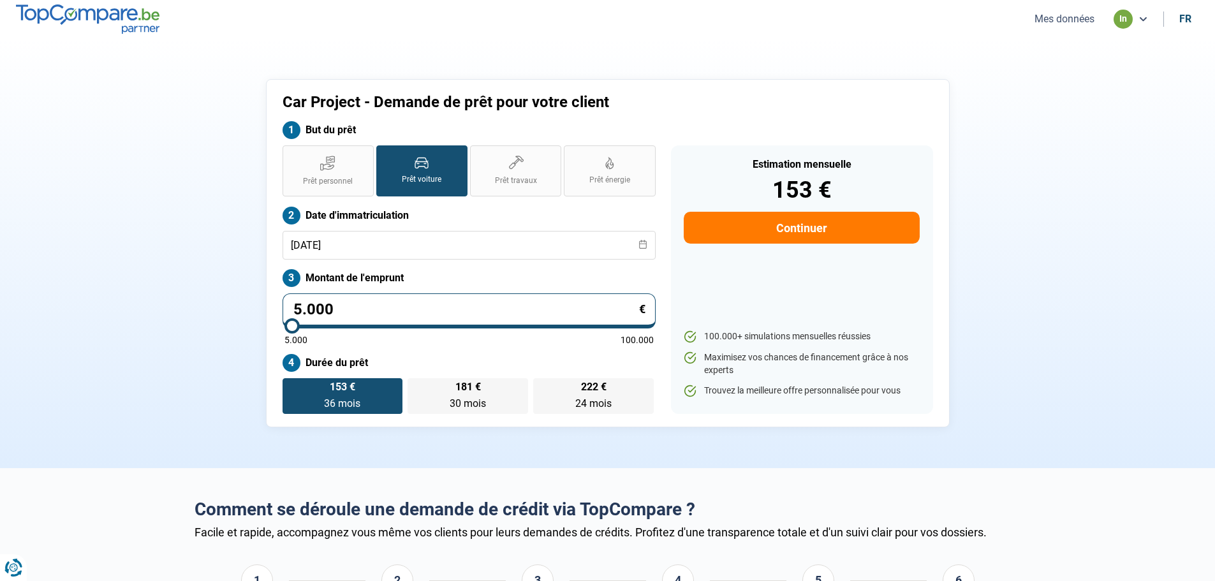
type input "6.000"
type input "6000"
type input "6.750"
type input "6750"
type input "7.000"
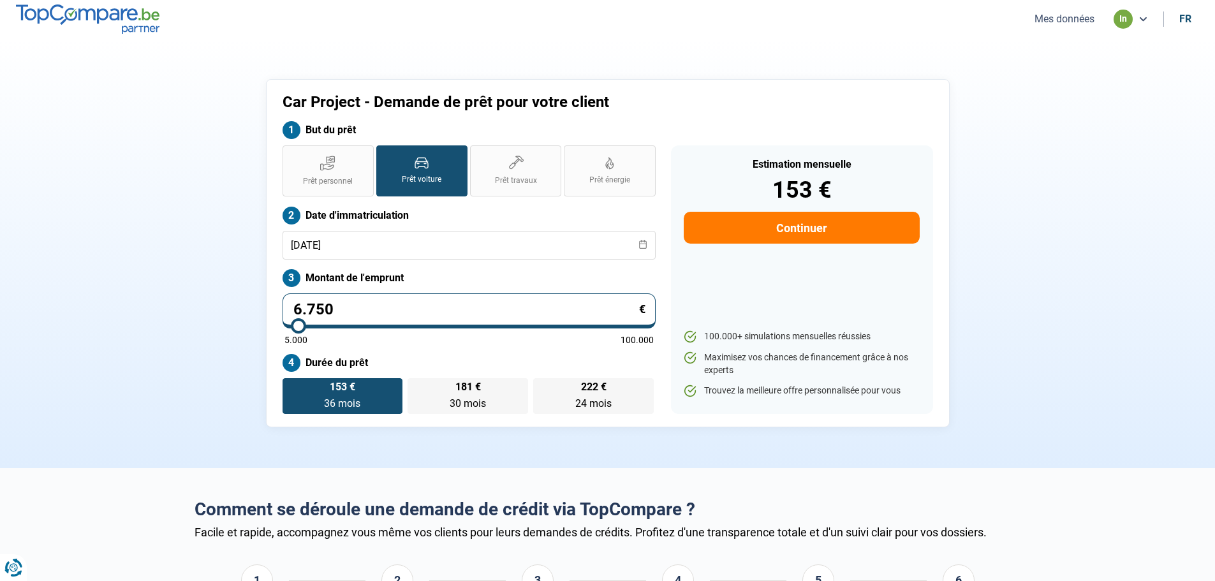
type input "7000"
type input "7.250"
type input "7250"
type input "7.750"
type input "7750"
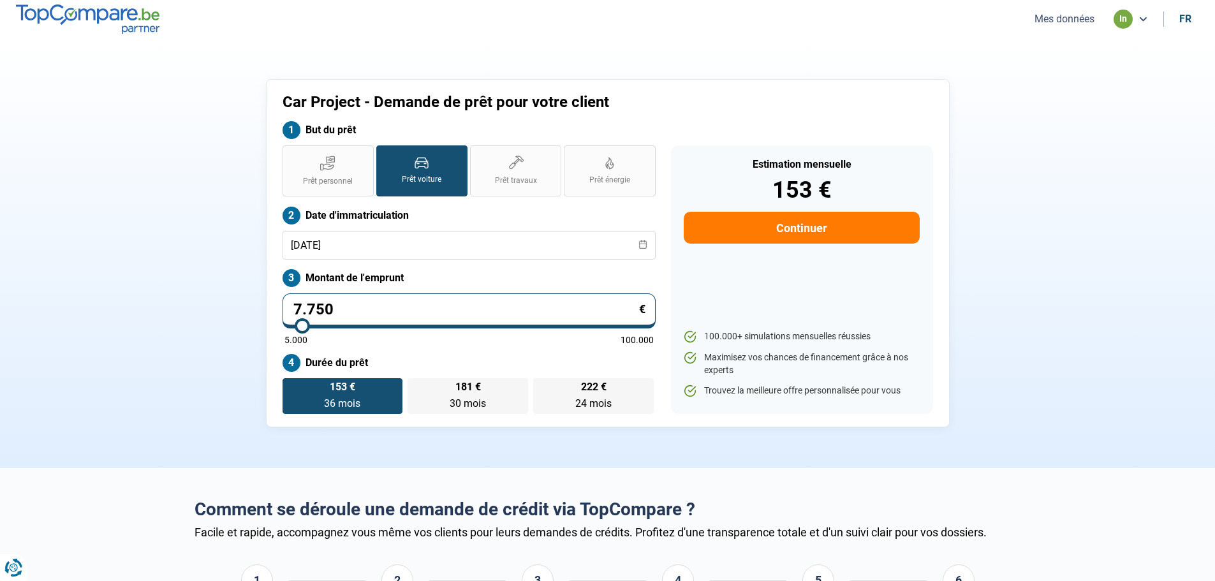
type input "8.000"
type input "8000"
type input "8.250"
type input "8250"
type input "8.750"
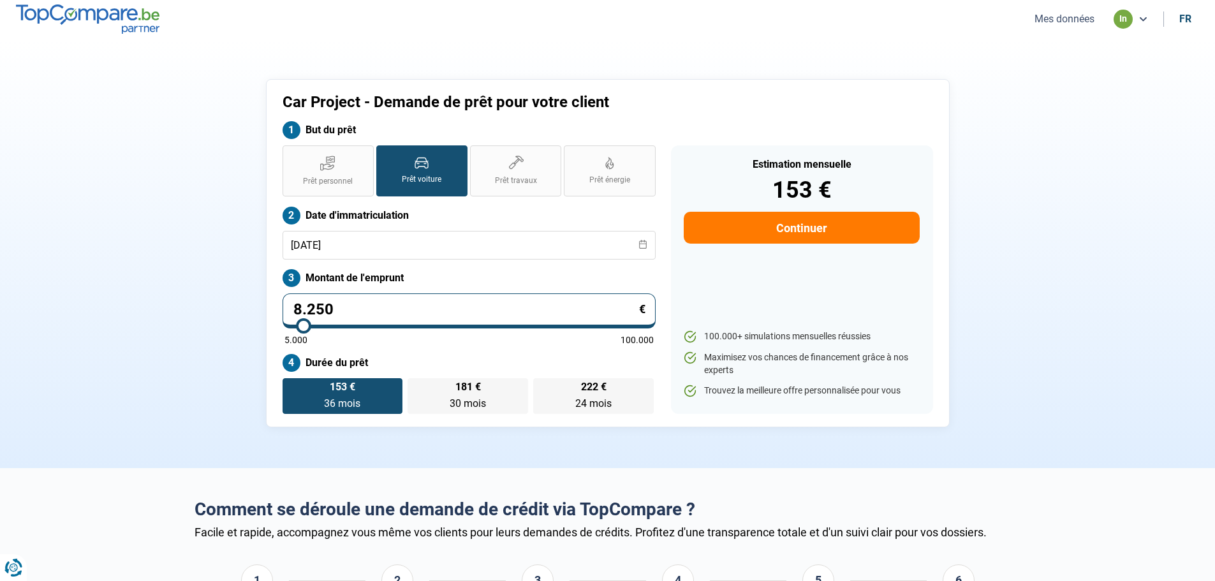
type input "8750"
type input "9.000"
type input "9000"
type input "9.250"
type input "9250"
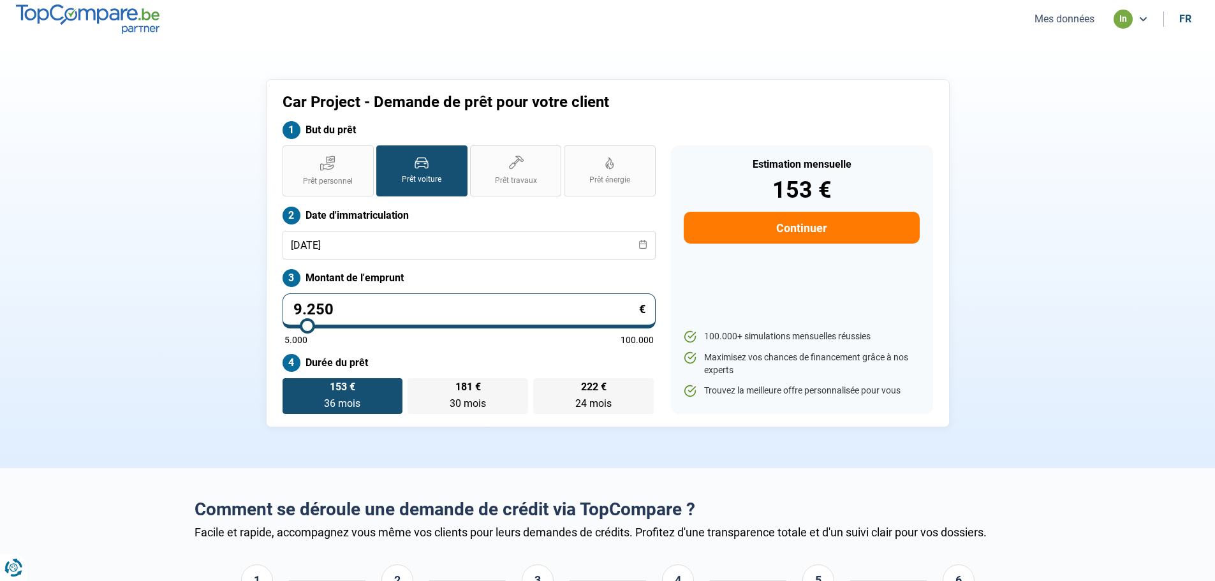
type input "9.500"
type input "9500"
type input "9.750"
type input "9750"
drag, startPoint x: 295, startPoint y: 327, endPoint x: 310, endPoint y: 328, distance: 16.0
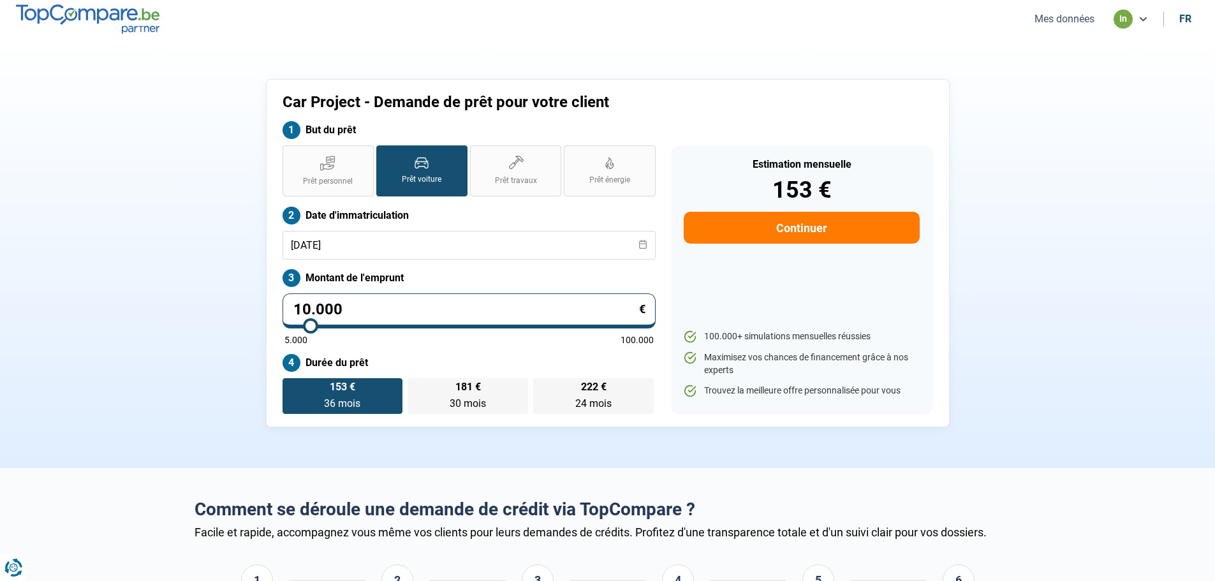
click at [310, 327] on input "range" at bounding box center [468, 326] width 369 height 3
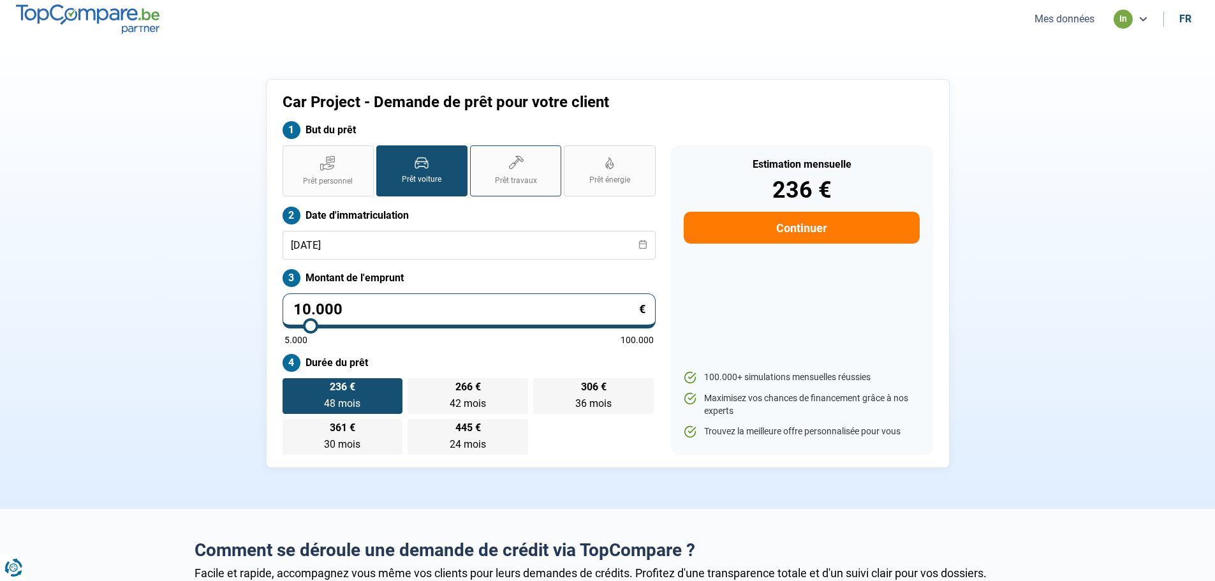
click at [497, 169] on label "Prêt travaux" at bounding box center [515, 170] width 91 height 51
click at [478, 154] on input "Prêt travaux" at bounding box center [474, 149] width 8 height 8
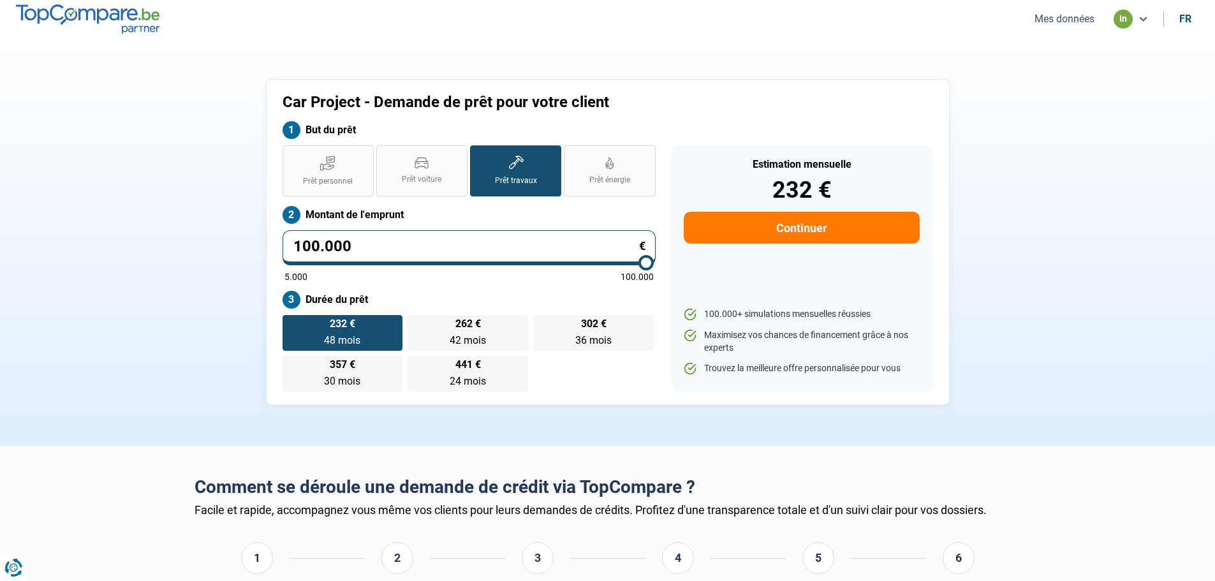
drag, startPoint x: 309, startPoint y: 265, endPoint x: 928, endPoint y: 359, distance: 626.2
click at [654, 264] on input "range" at bounding box center [468, 262] width 369 height 3
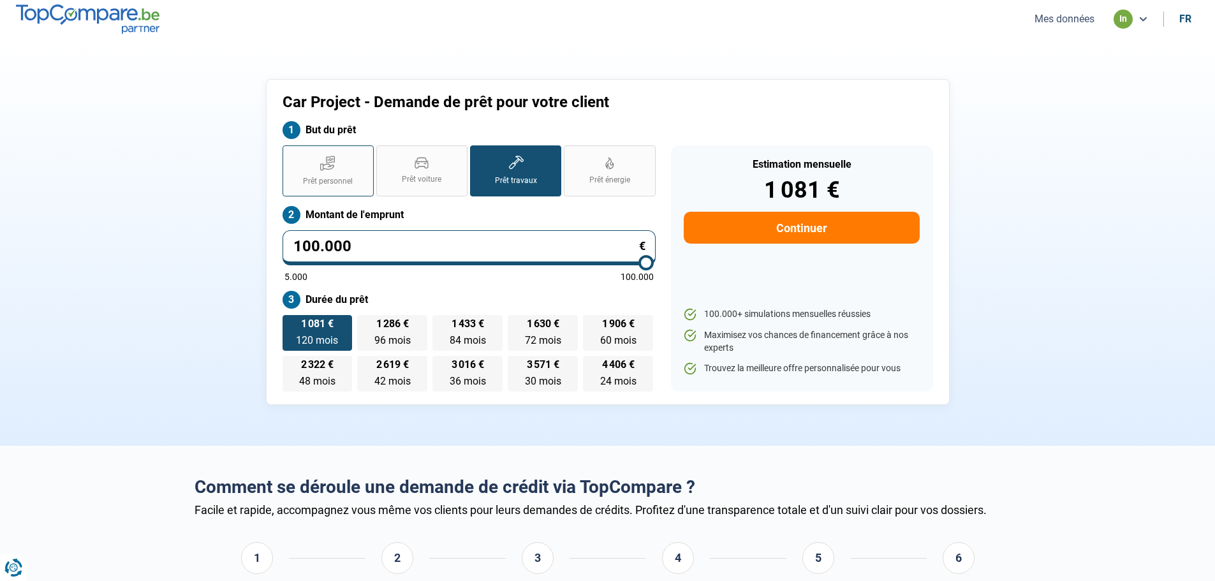
click at [325, 177] on span "Prêt personnel" at bounding box center [328, 181] width 50 height 11
click at [291, 154] on input "Prêt personnel" at bounding box center [286, 149] width 8 height 8
